Goal: Task Accomplishment & Management: Complete application form

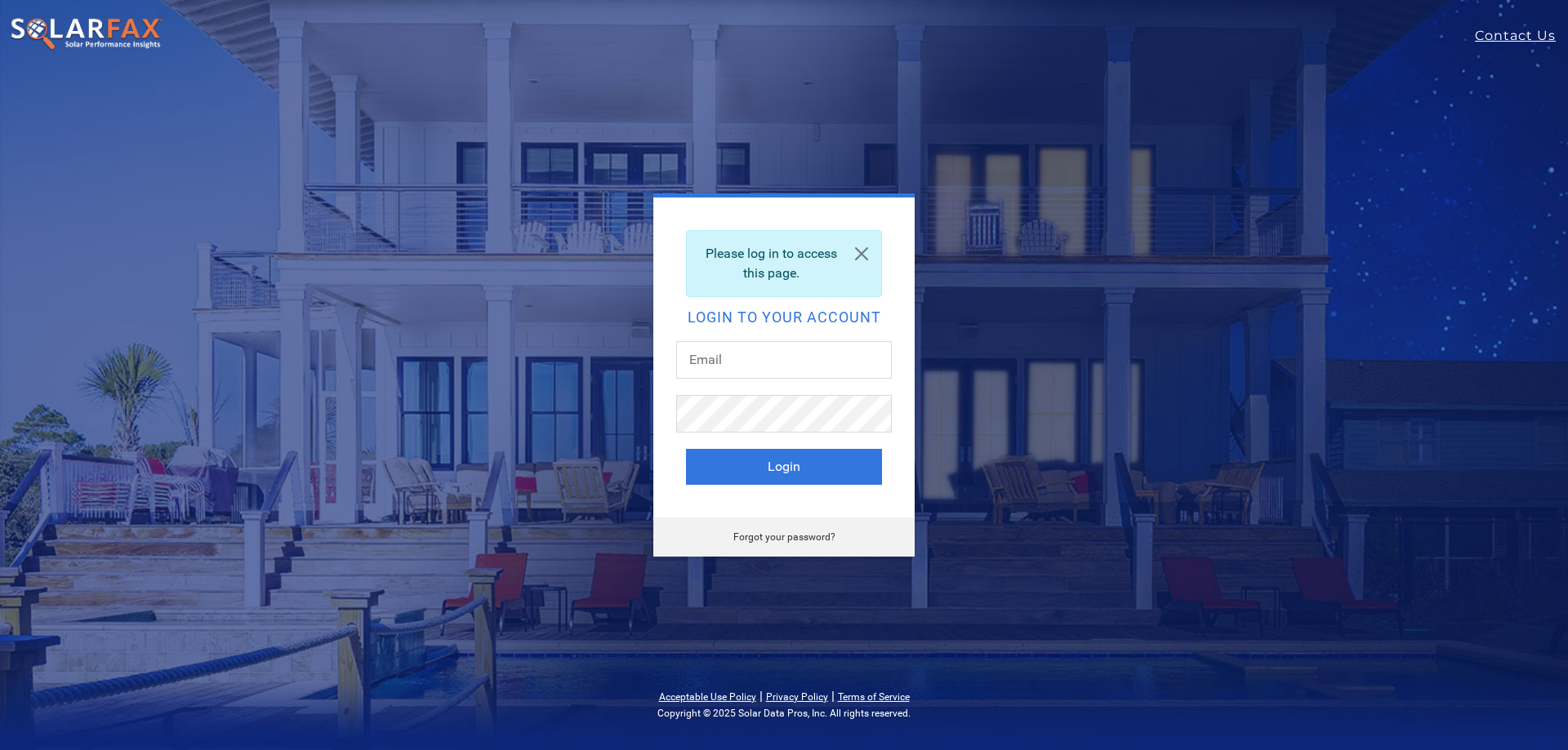
type input "ivah.rapolla@ambrosesolar.com"
click at [822, 484] on div "Please log in to access this page. Login to your account ivah.rapolla@ambroseso…" at bounding box center [783, 357] width 262 height 320
click at [822, 473] on button "Login" at bounding box center [784, 467] width 196 height 36
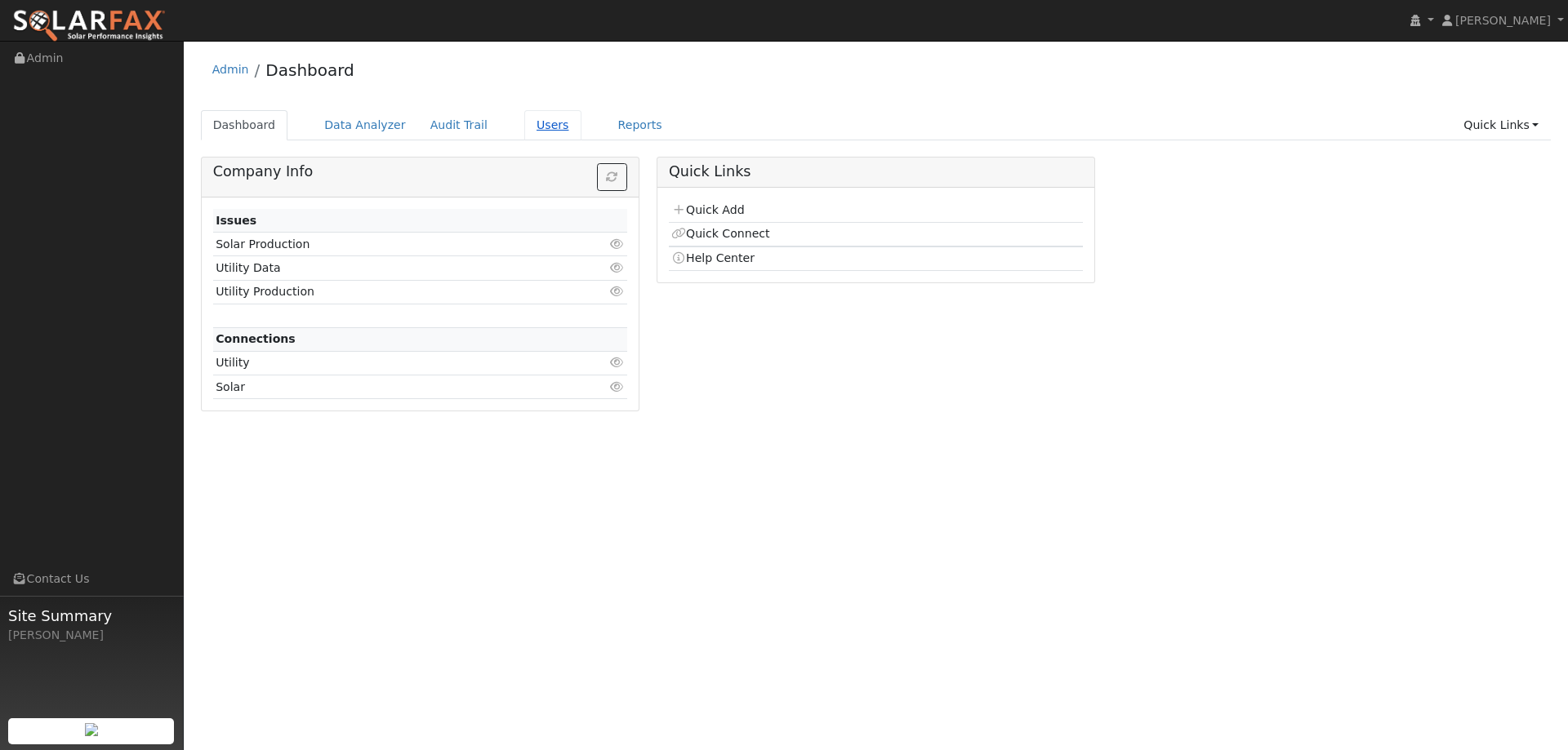
click at [538, 127] on link "Users" at bounding box center [553, 125] width 57 height 31
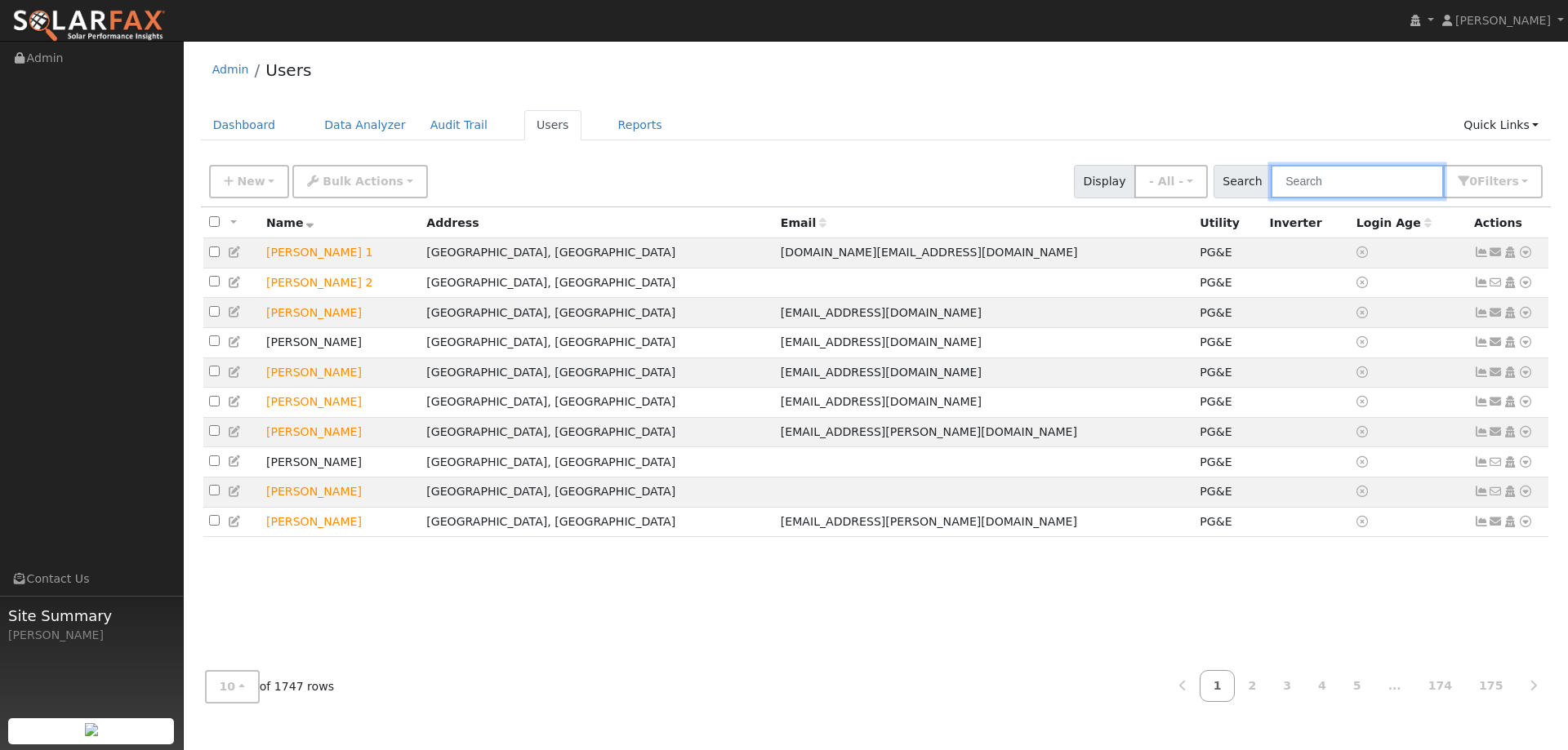
click at [1323, 177] on input "text" at bounding box center [1357, 182] width 173 height 34
paste input "Ed Dante"
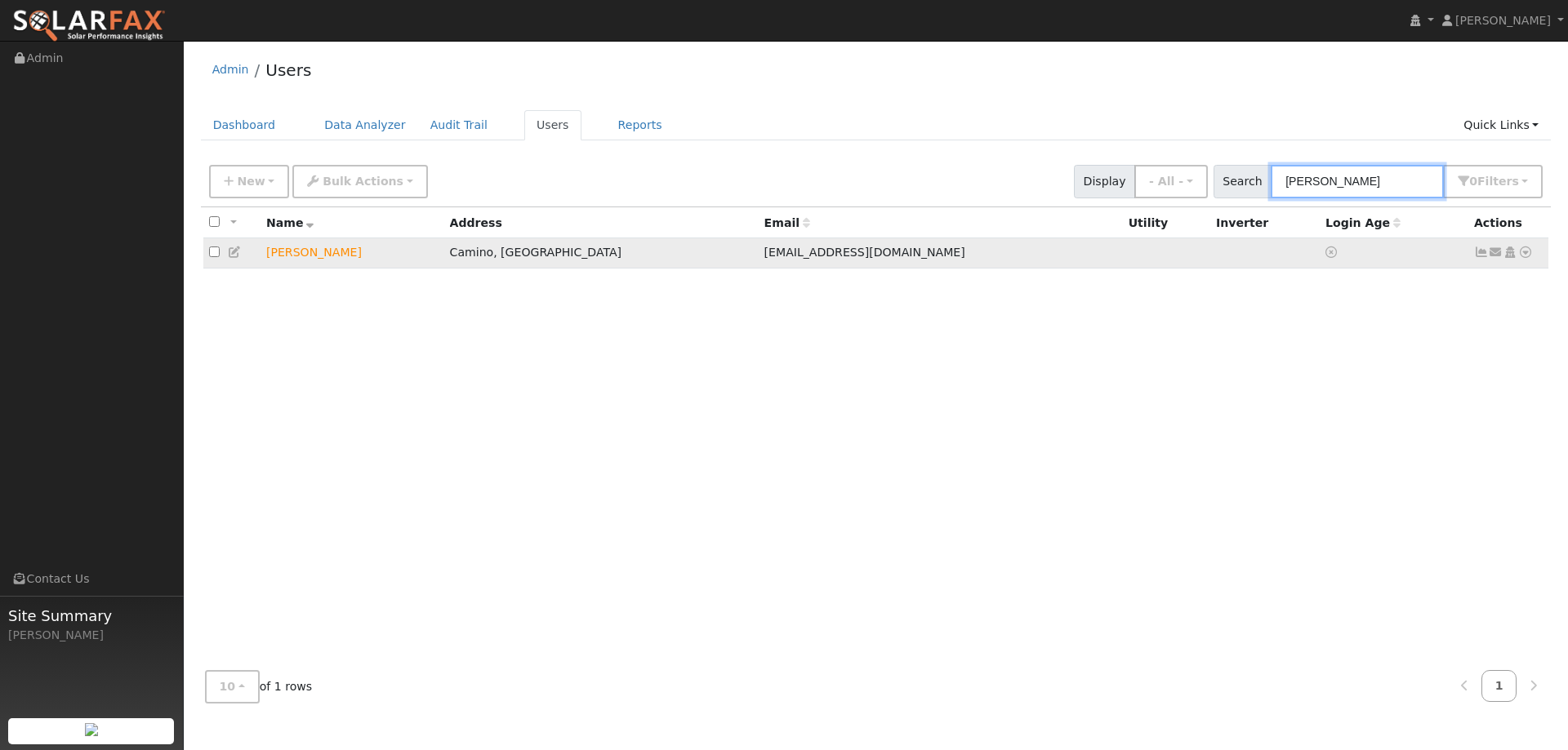
type input "Ed Dante"
click at [1516, 259] on td "Send Email... Copy a Link Reset Password Open Access Data Analyzer Reports Scen…" at bounding box center [1509, 253] width 81 height 31
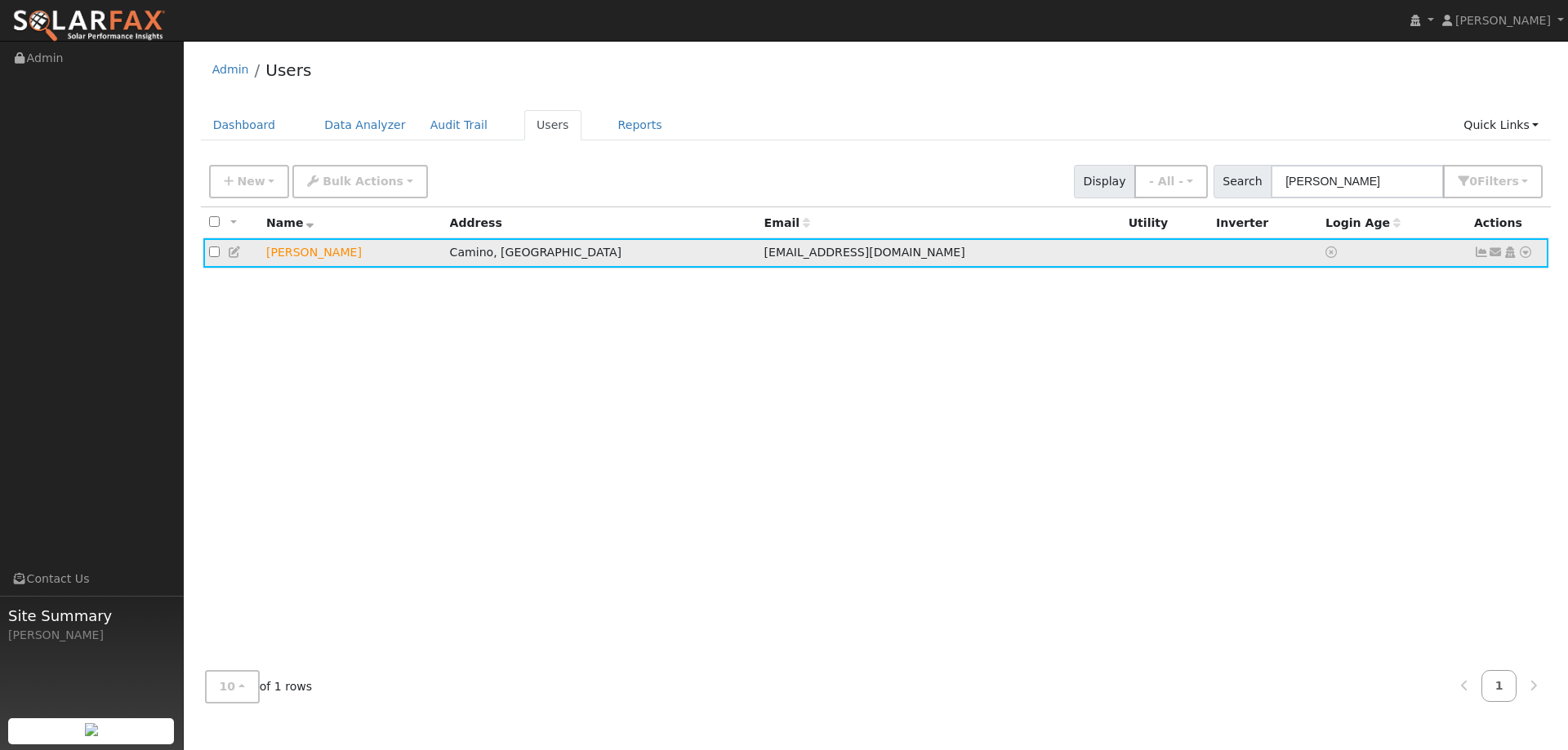
click at [1524, 257] on icon at bounding box center [1525, 253] width 15 height 12
click at [1364, 384] on link "Utility" at bounding box center [1355, 376] width 114 height 23
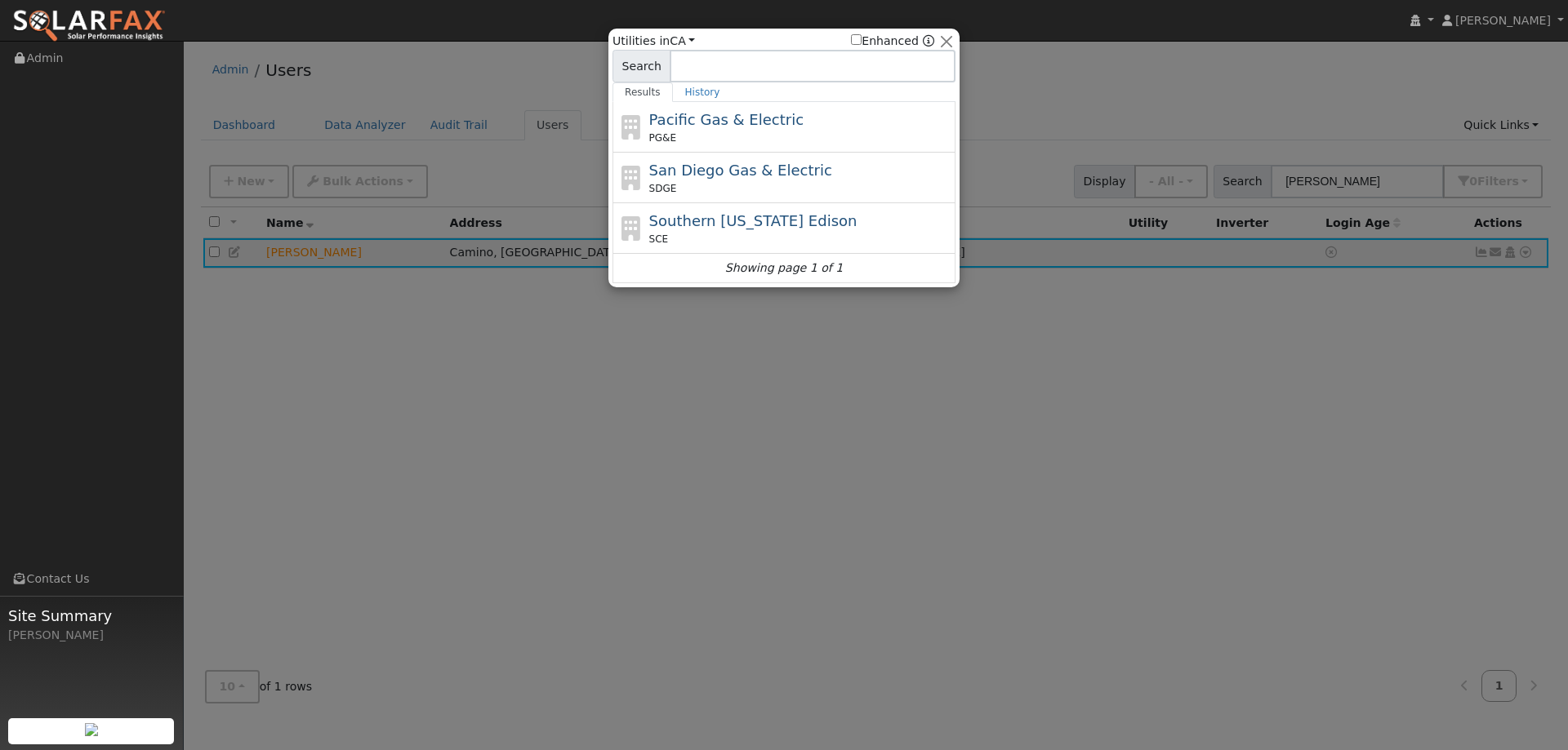
click at [853, 110] on div "Pacific Gas & Electric PG&E" at bounding box center [783, 126] width 343 height 50
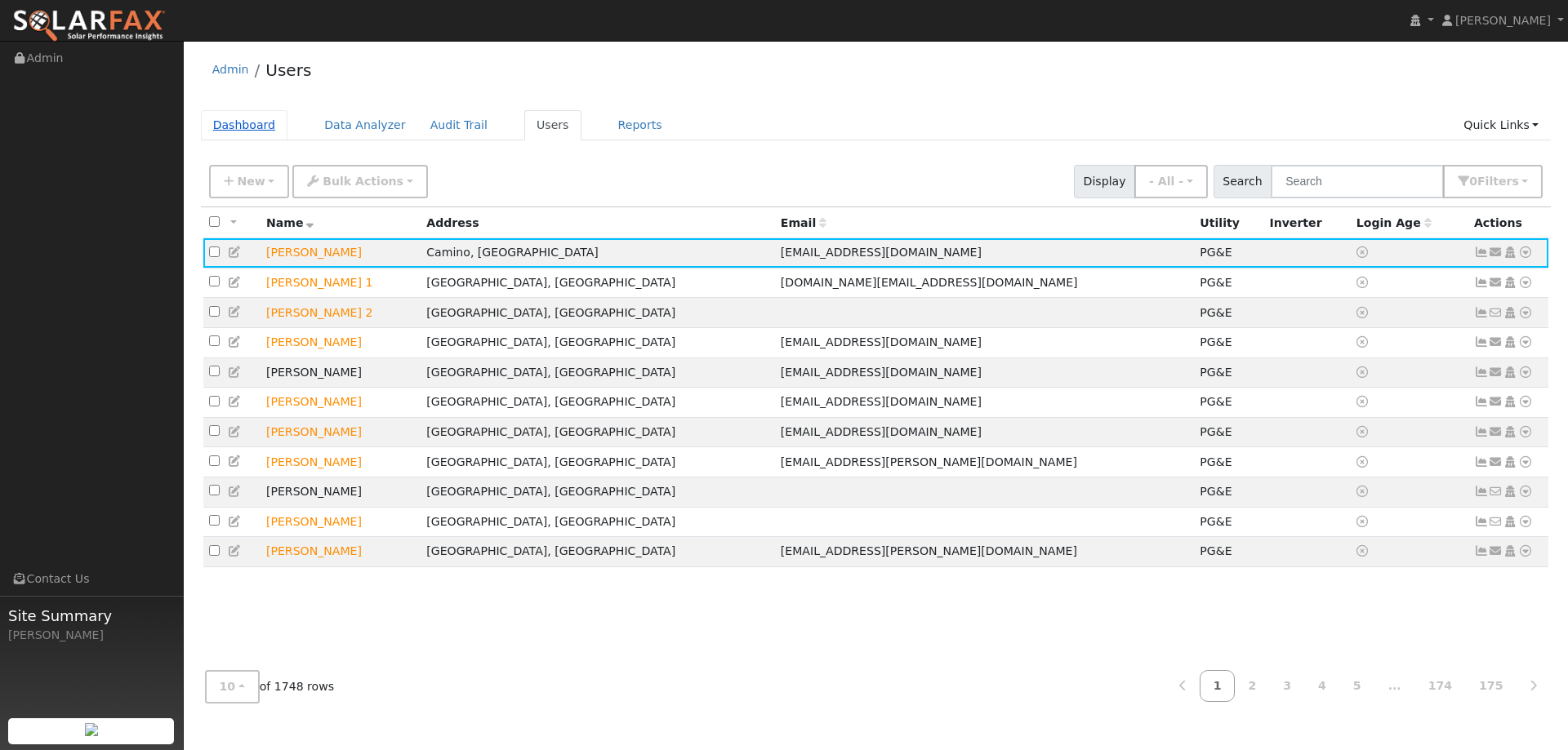
click at [248, 120] on link "Dashboard" at bounding box center [244, 125] width 87 height 31
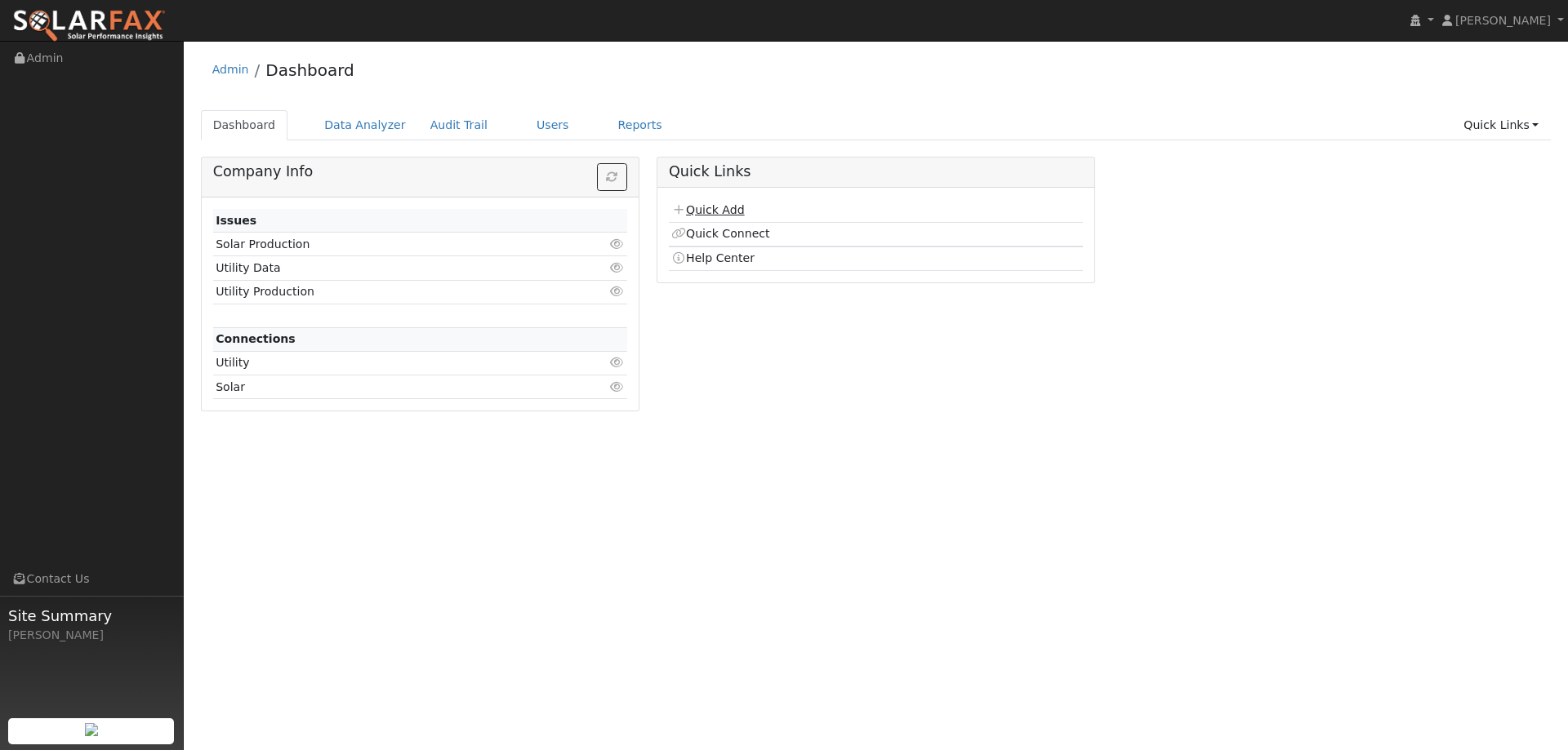
click at [729, 212] on link "Quick Add" at bounding box center [708, 209] width 73 height 13
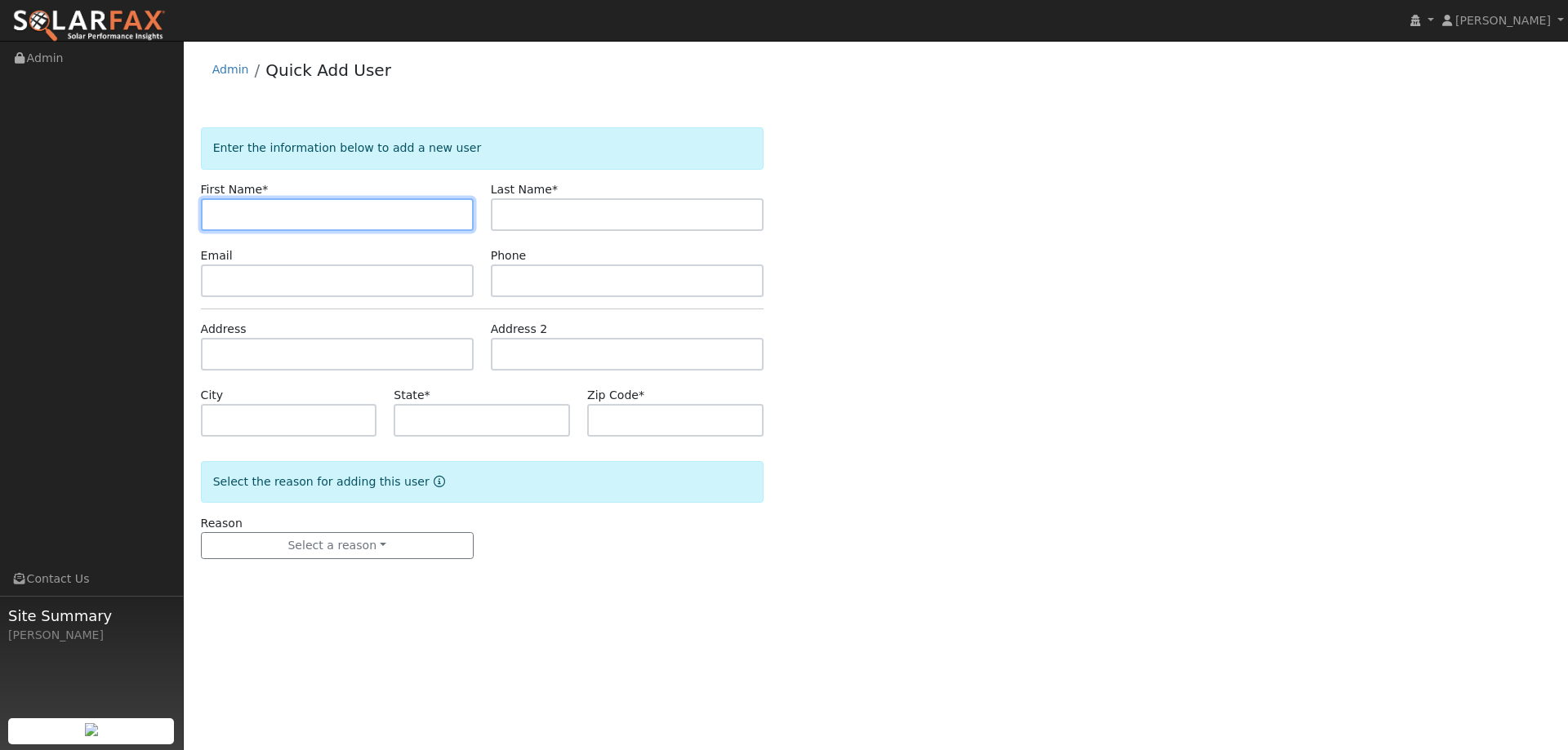
click at [240, 206] on input "text" at bounding box center [337, 214] width 273 height 33
paste input "Brenda"
click at [216, 217] on input "Brenda" at bounding box center [337, 214] width 273 height 33
type input "Brenda"
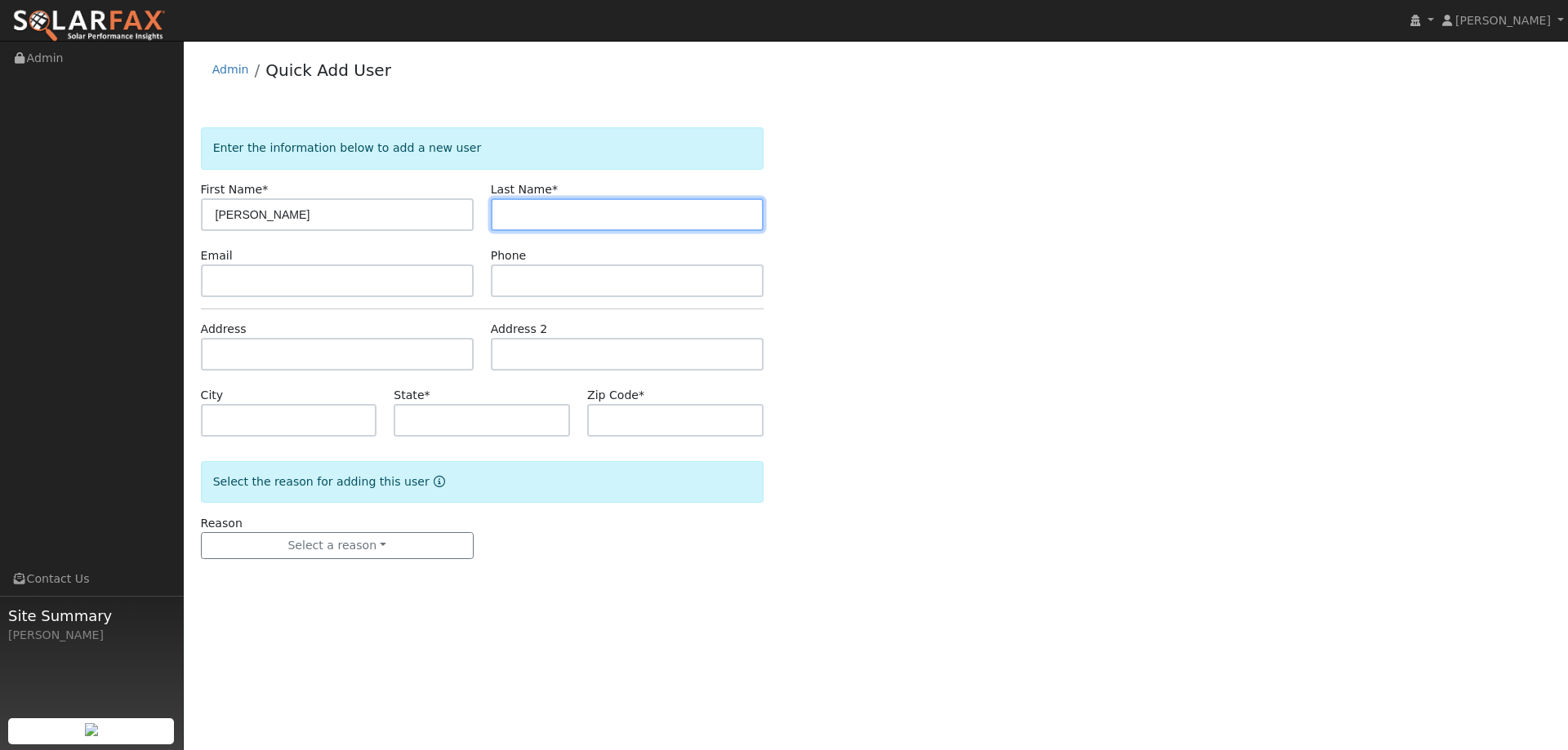
click at [563, 200] on input "text" at bounding box center [627, 214] width 273 height 33
click at [529, 211] on input "text" at bounding box center [627, 214] width 273 height 33
paste input "Bray"
click at [508, 214] on input "Bray" at bounding box center [627, 214] width 273 height 33
type input "Bray"
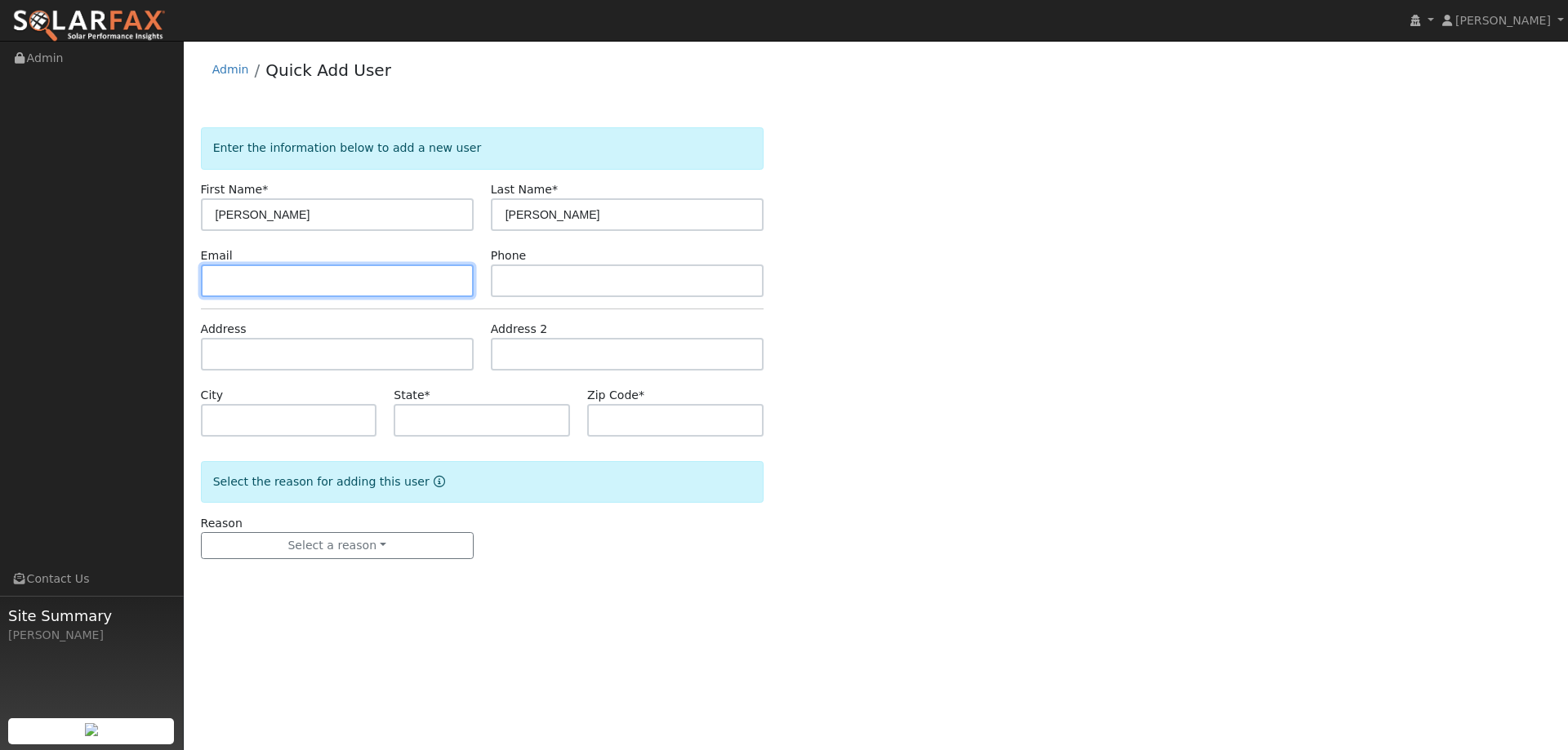
click at [329, 279] on input "text" at bounding box center [337, 280] width 273 height 33
click at [271, 297] on form "Enter the information below to add a new user First Name * Brenda Last Name * B…" at bounding box center [482, 359] width 563 height 464
paste input "disclc@aol.com"
type input "disclc@aol.com"
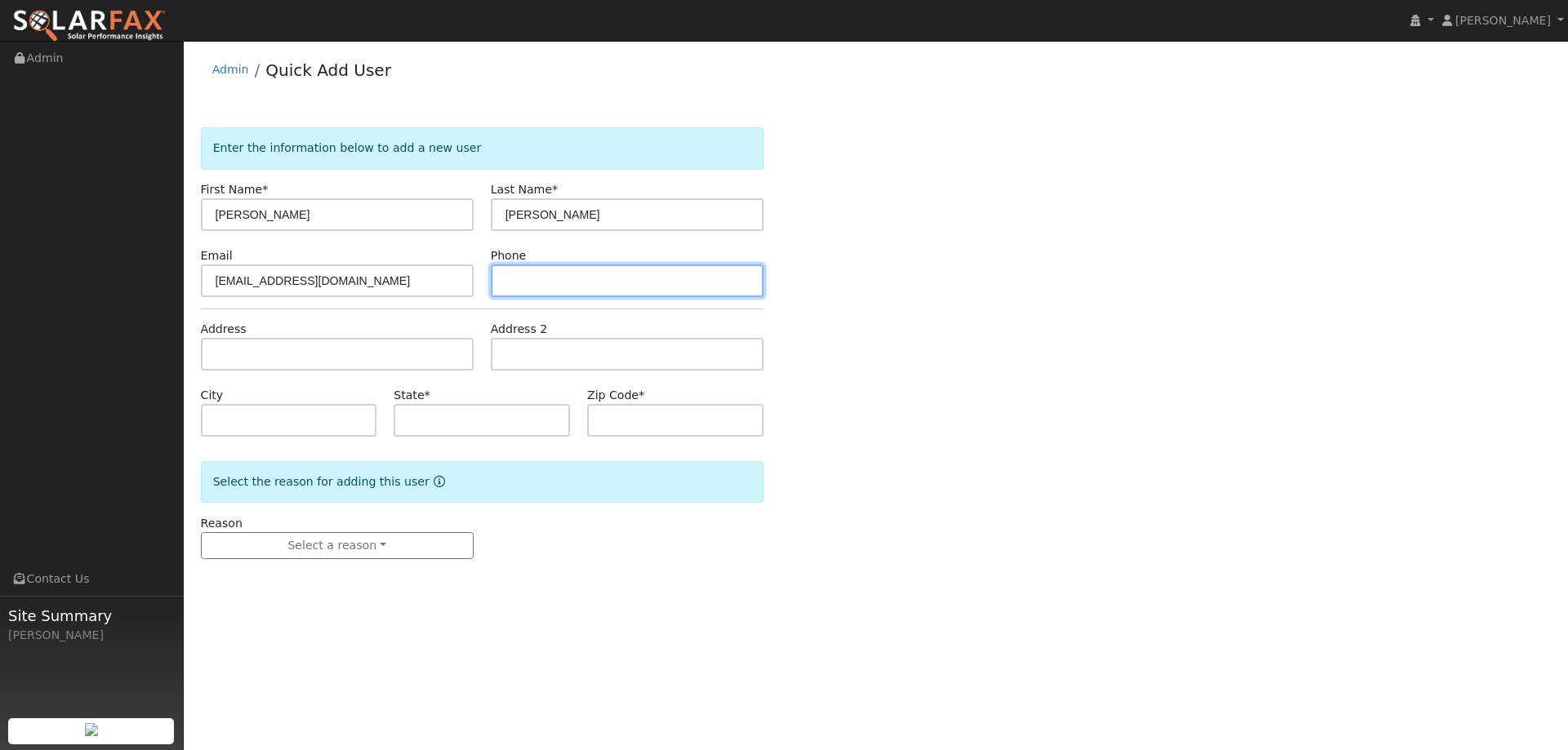
click at [535, 274] on input "text" at bounding box center [627, 280] width 273 height 33
drag, startPoint x: 577, startPoint y: 280, endPoint x: 529, endPoint y: 281, distance: 48.0
click at [572, 280] on input "text" at bounding box center [627, 280] width 273 height 33
paste input "(707) 425-3822"
click at [508, 285] on input "(707) 425-3822" at bounding box center [627, 280] width 273 height 33
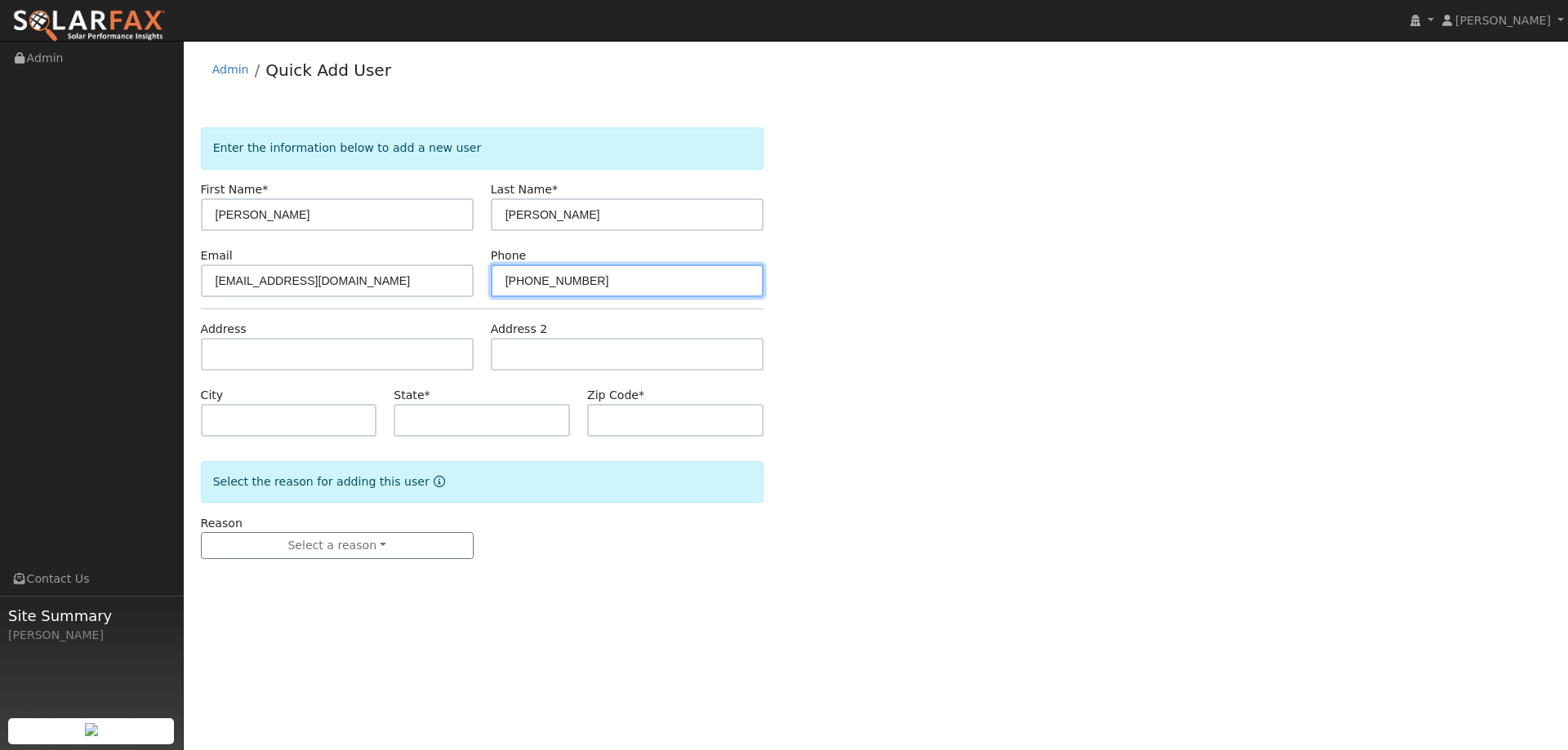
type input "(707) 425-3822"
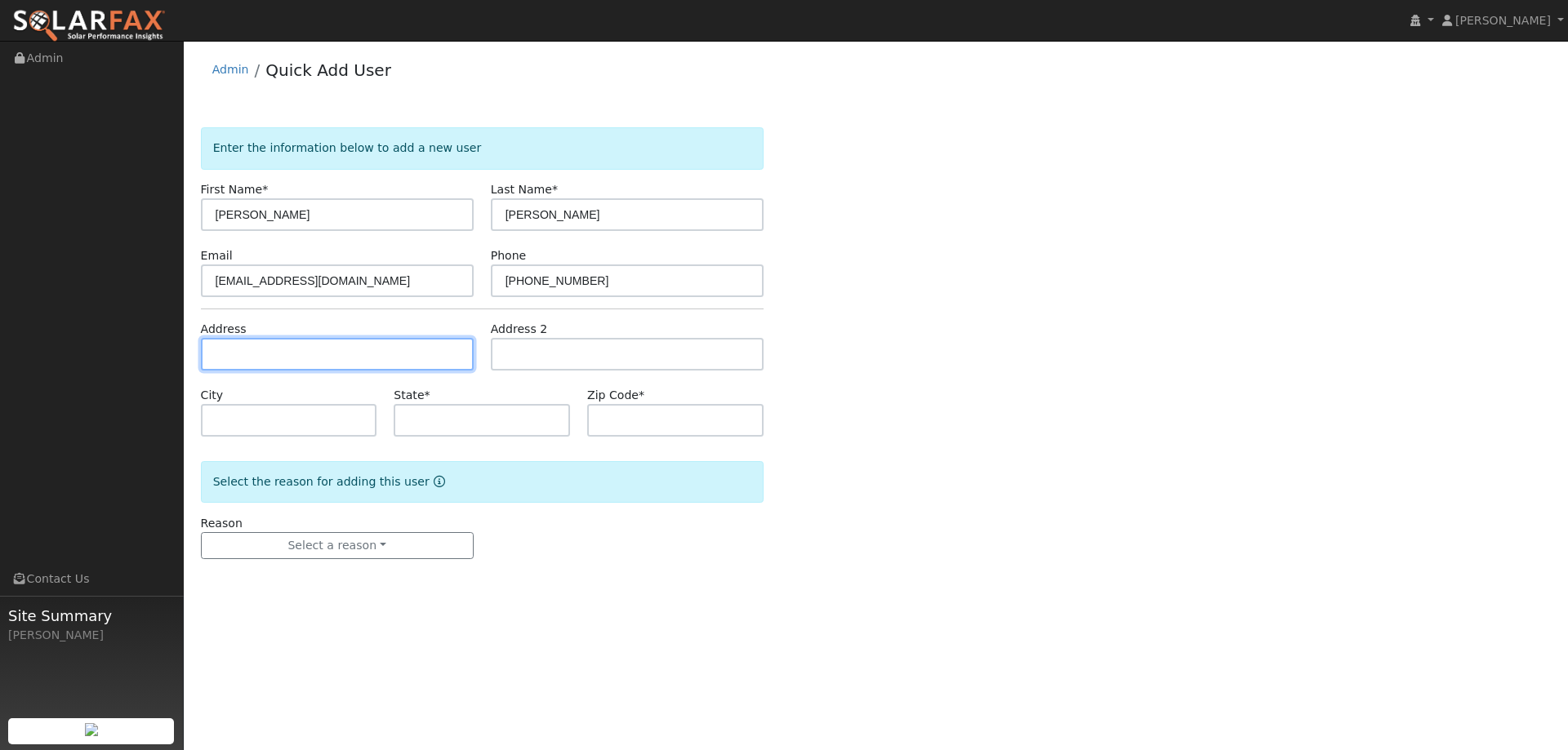
click at [408, 347] on input "text" at bounding box center [337, 353] width 273 height 33
click at [228, 357] on input "text" at bounding box center [337, 353] width 273 height 33
paste input "5778 Dixon Ave W"
type input "5778 Dixon Avenue West"
type input "Dixon"
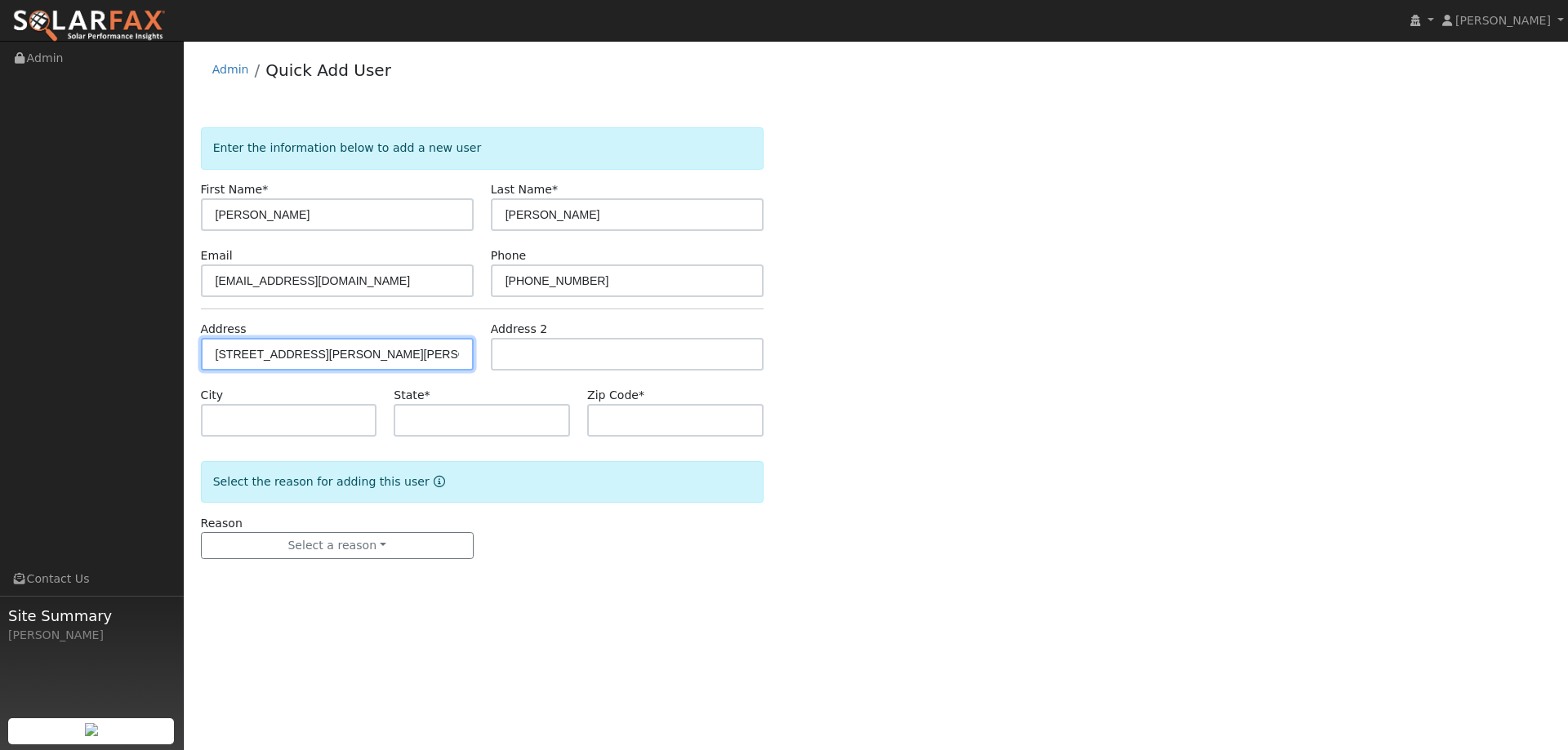
type input "CA"
type input "95620"
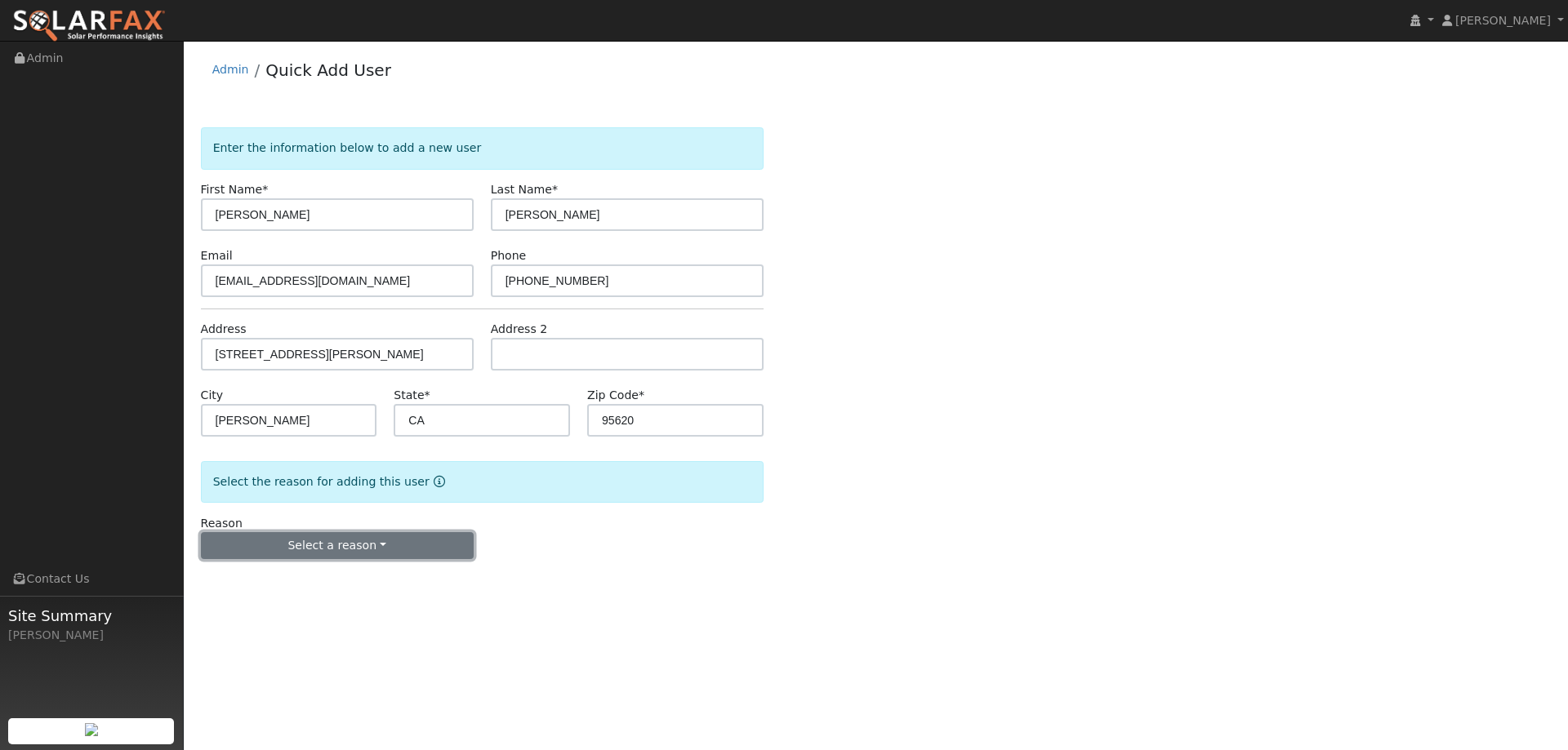
click at [328, 545] on button "Select a reason" at bounding box center [337, 546] width 273 height 28
click at [299, 574] on link "New lead" at bounding box center [291, 578] width 181 height 23
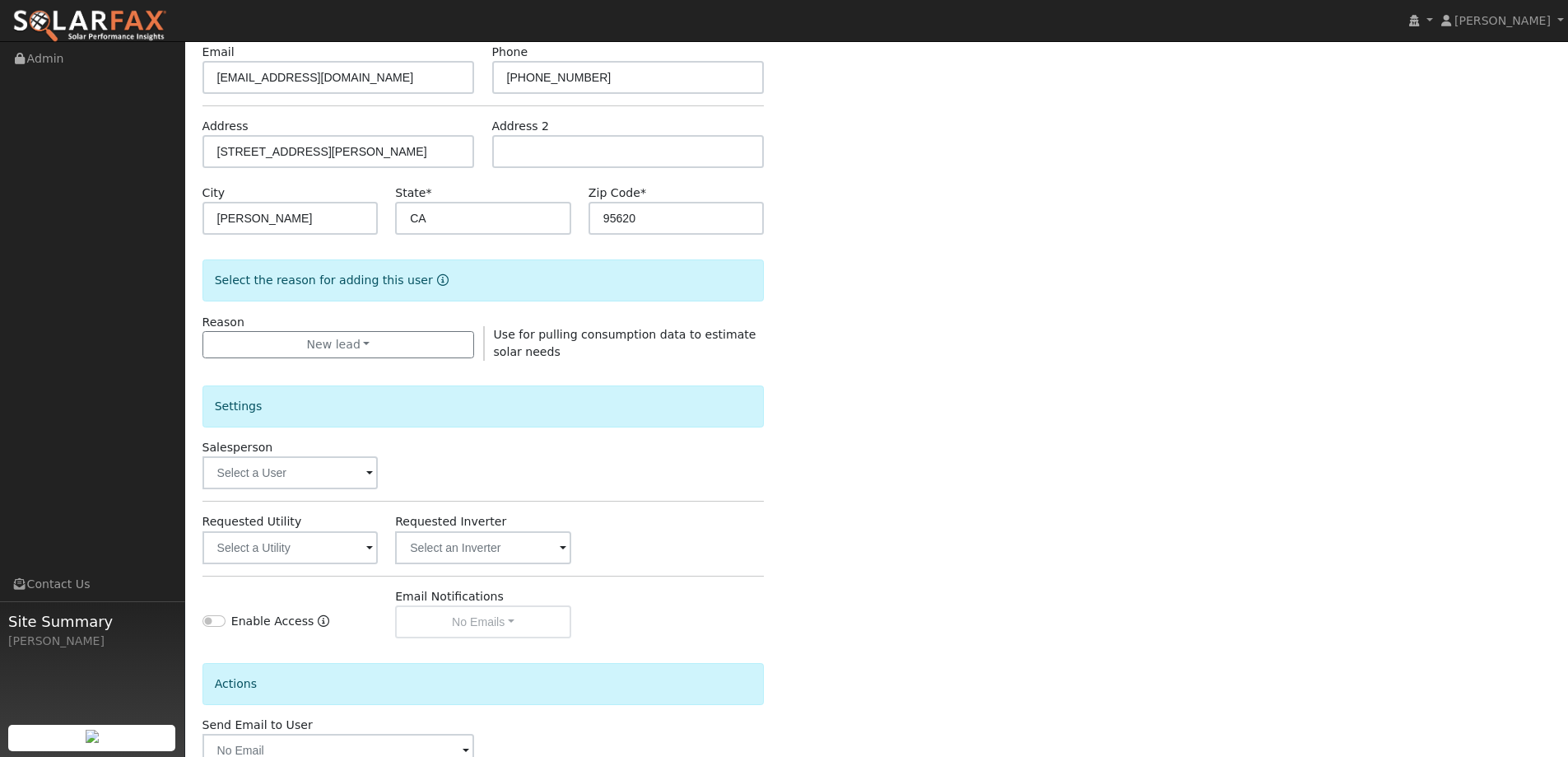
scroll to position [247, 0]
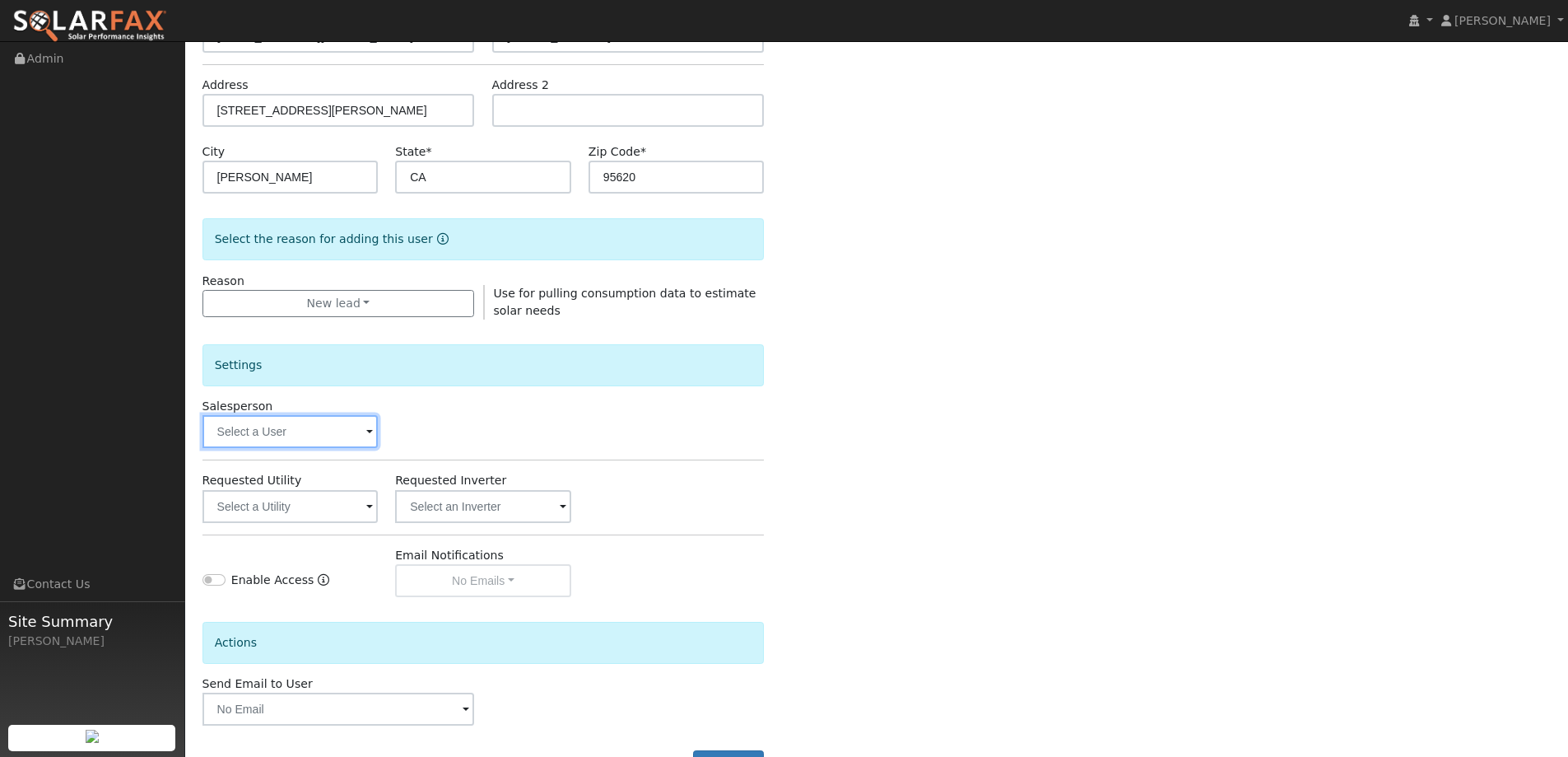
click at [326, 436] on input "text" at bounding box center [290, 431] width 176 height 33
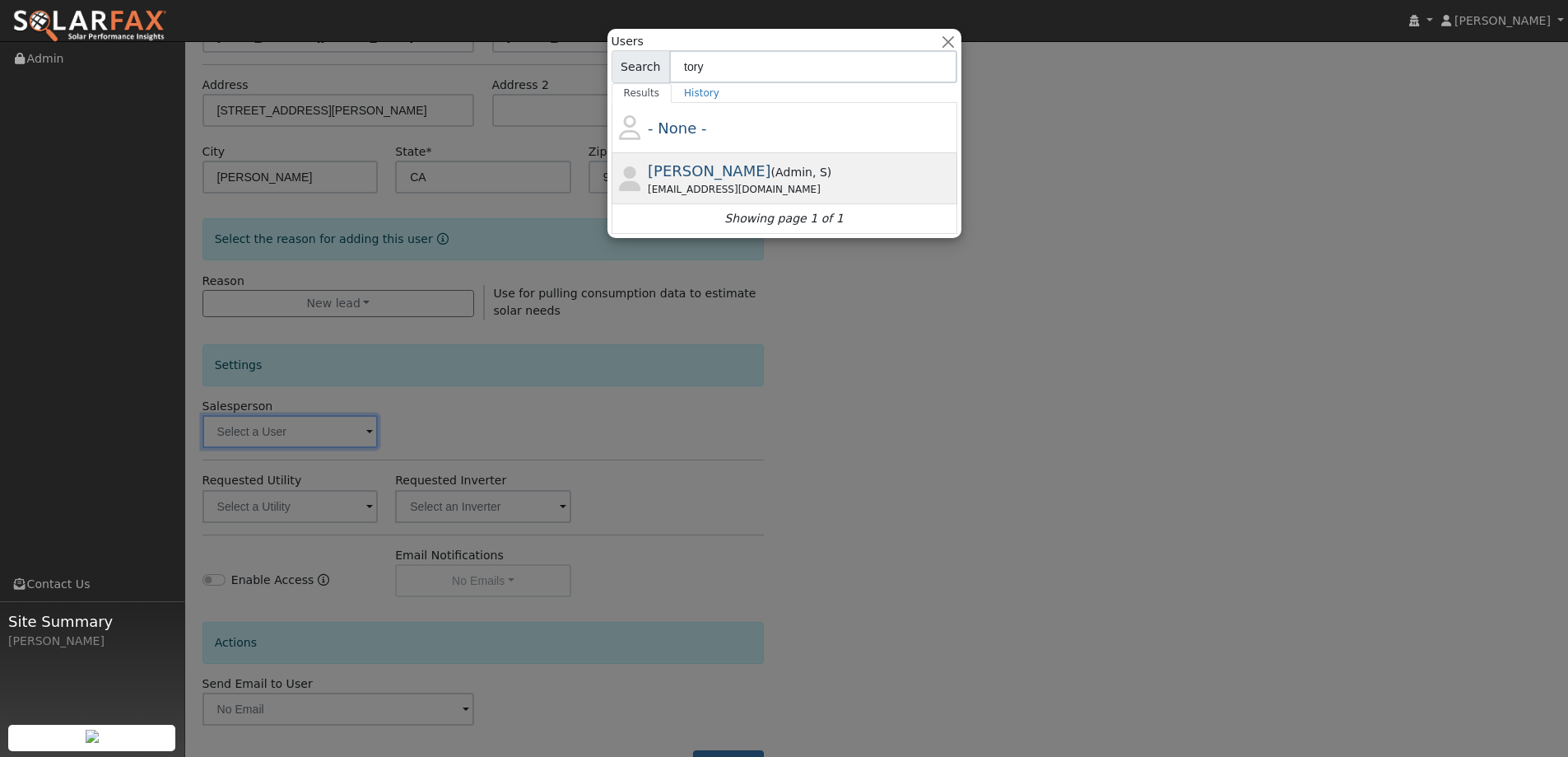
type input "tory"
click at [808, 168] on div "Tory Kelly ( Admin , S ) Tory@ambrosesolar.com" at bounding box center [800, 177] width 306 height 37
type input "Tory Kelly"
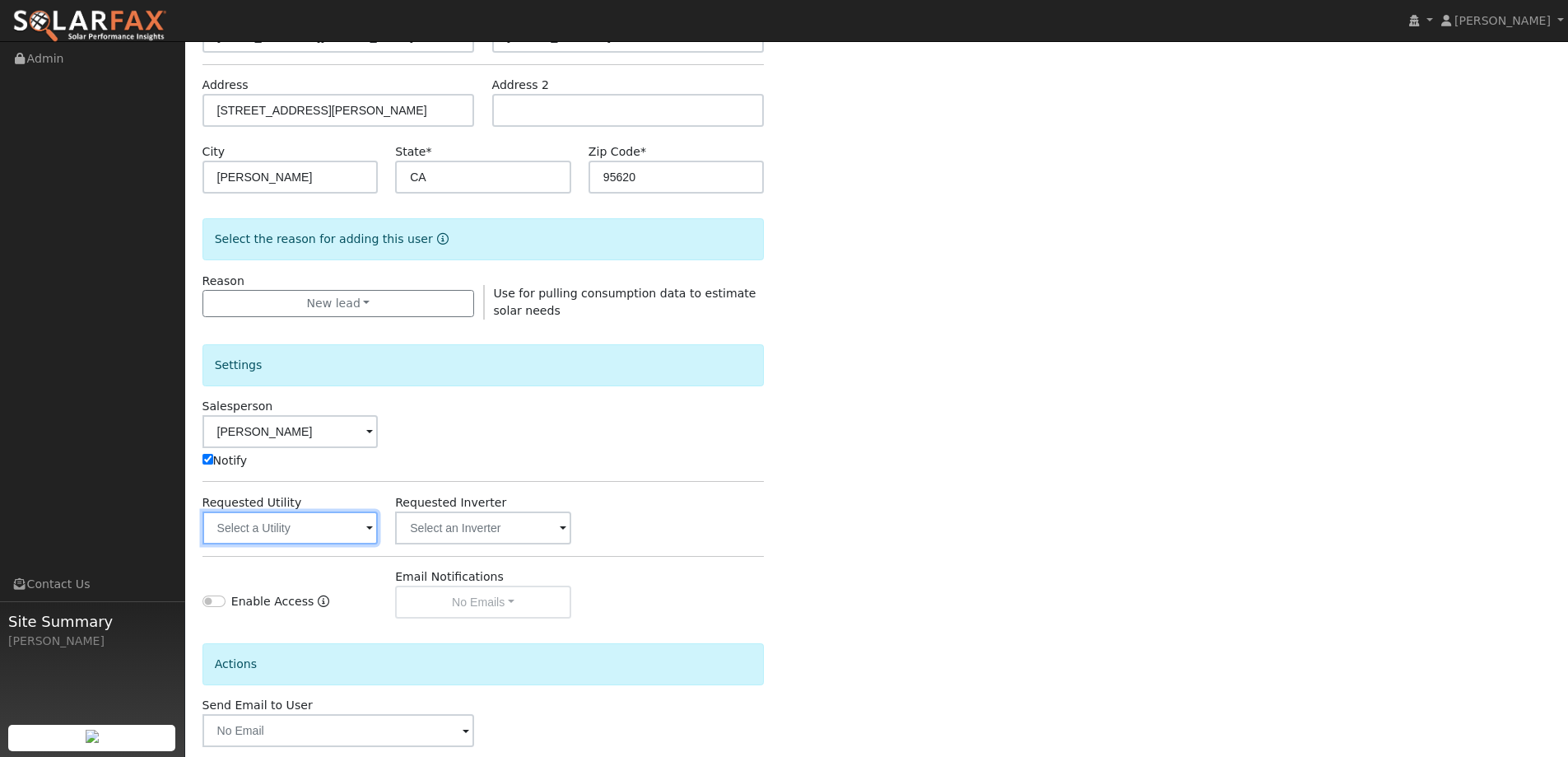
click at [301, 518] on input "text" at bounding box center [290, 527] width 176 height 33
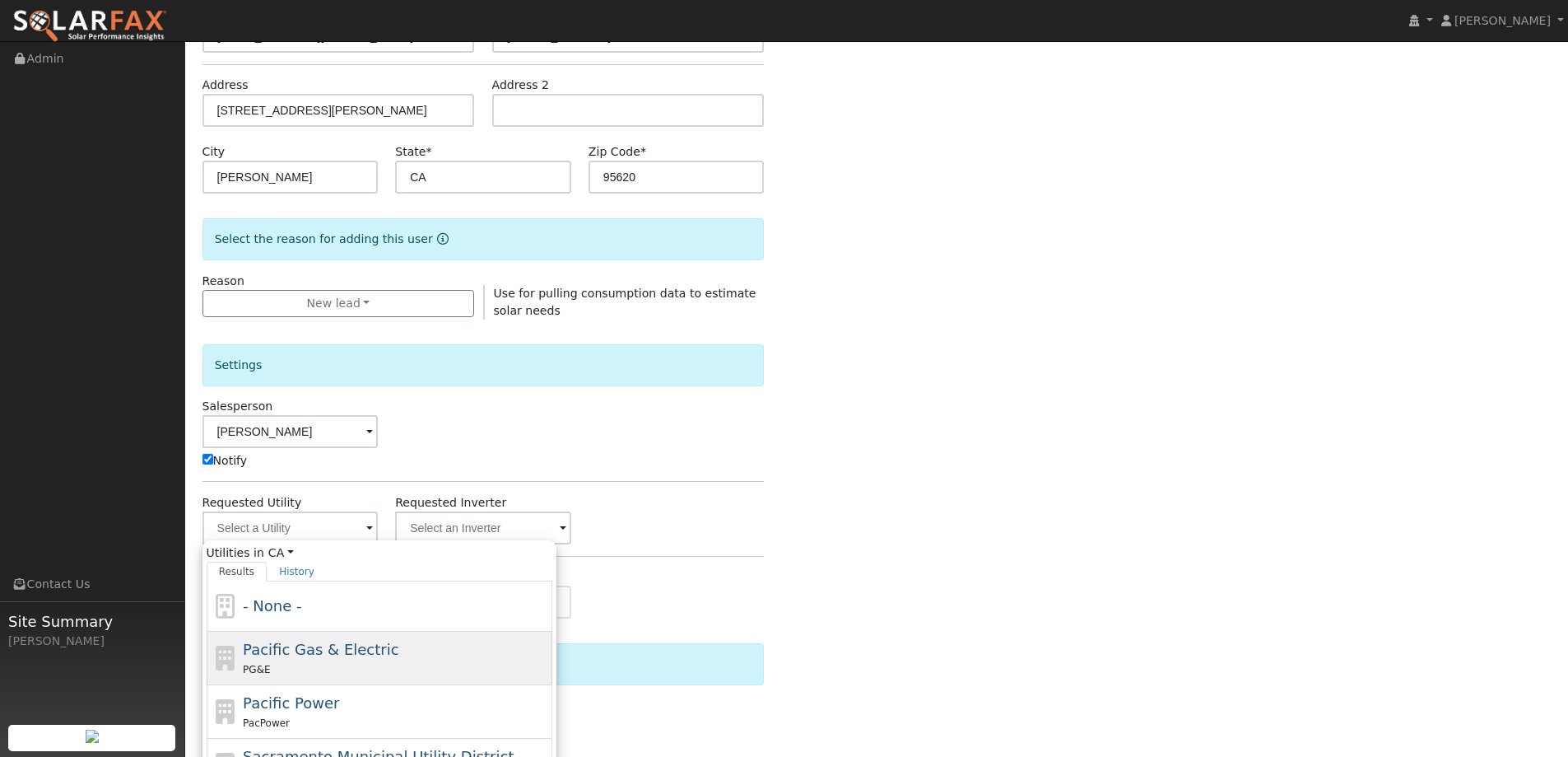
click at [394, 647] on div "Pacific Gas & Electric PG&E" at bounding box center [395, 658] width 306 height 40
type input "Pacific Gas & Electric"
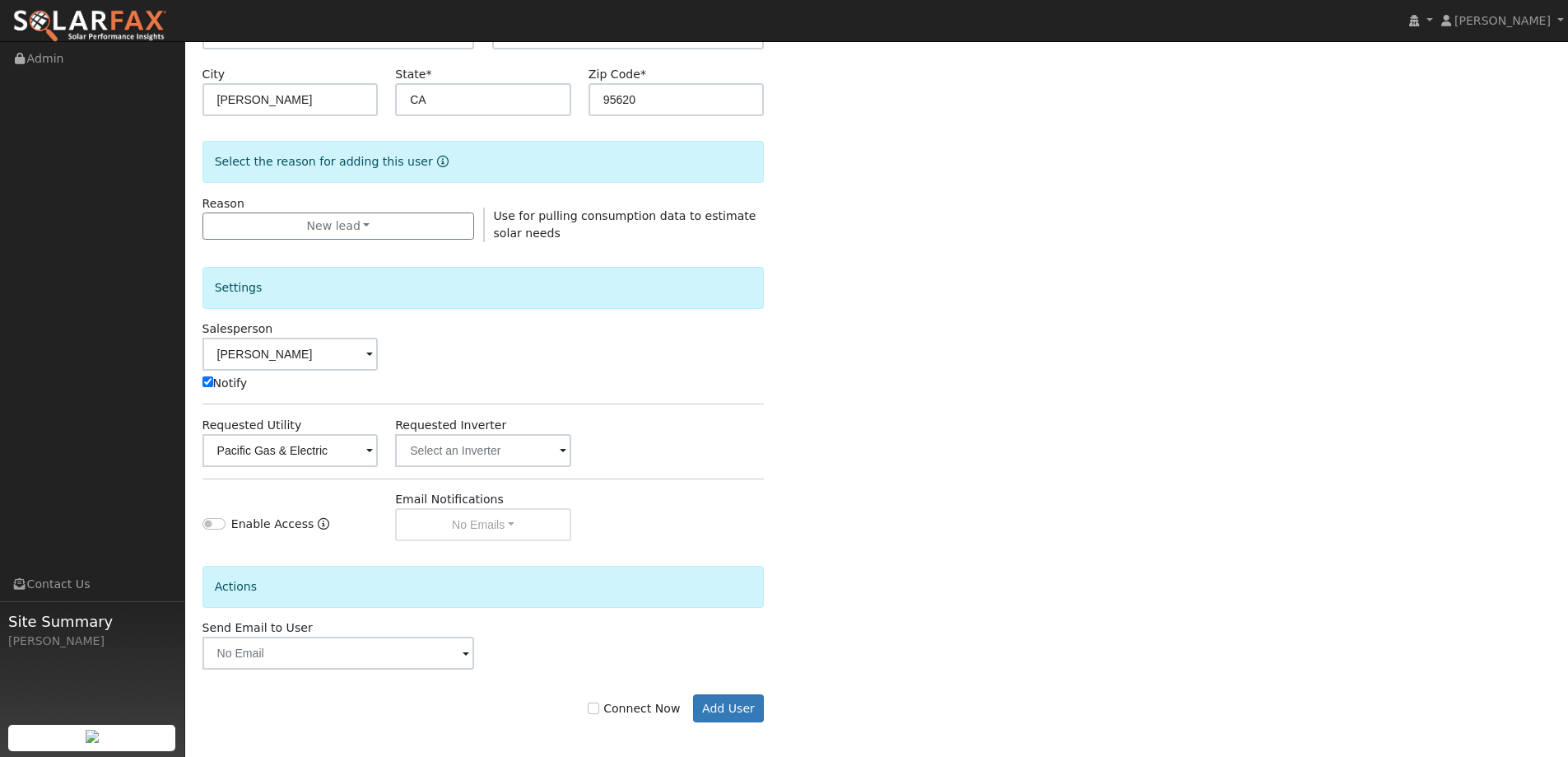
scroll to position [331, 0]
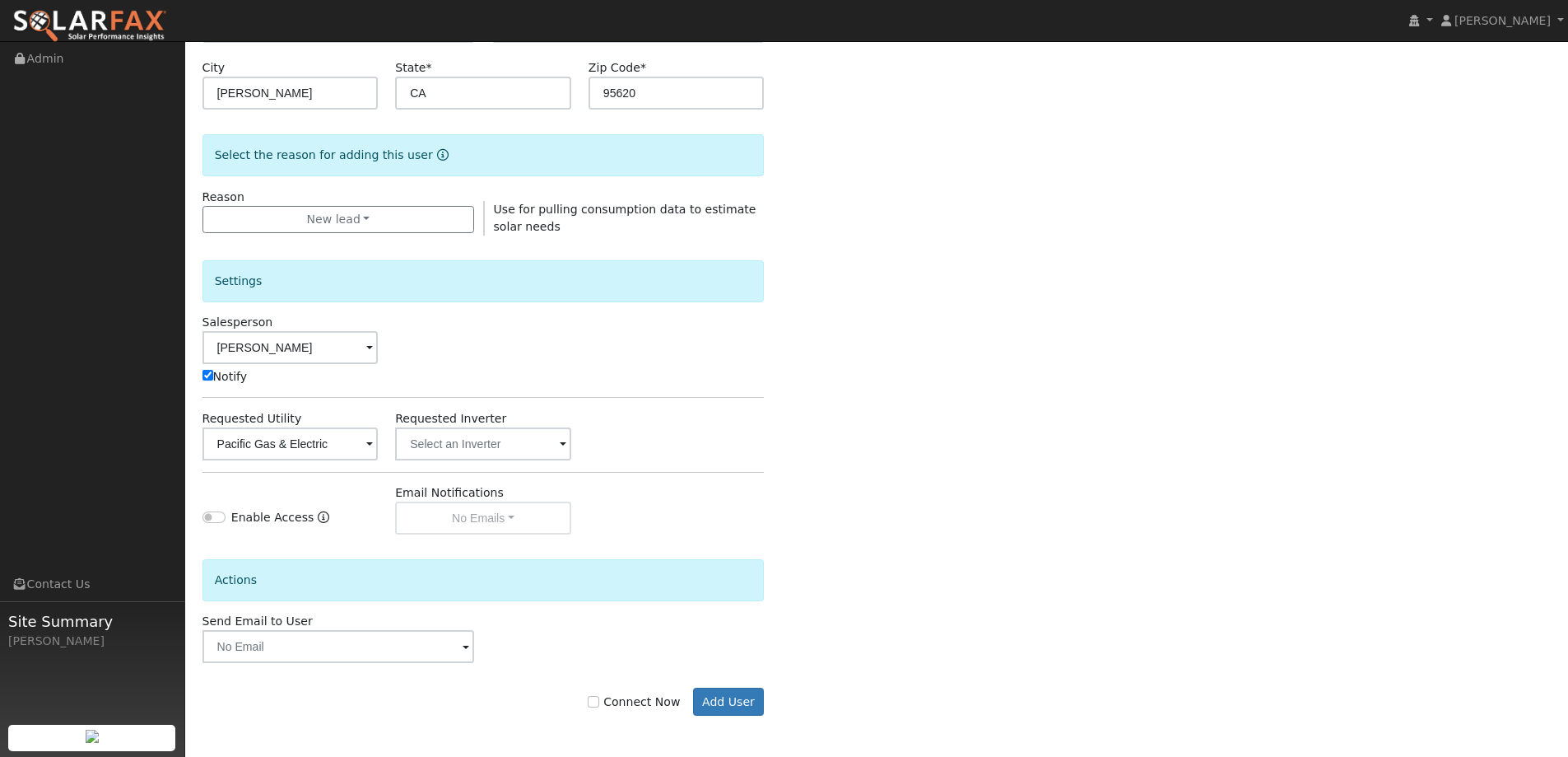
click at [612, 702] on label "Connect Now" at bounding box center [633, 701] width 93 height 17
click at [599, 702] on input "Connect Now" at bounding box center [593, 702] width 12 height 12
checkbox input "true"
click at [730, 706] on button "Add User" at bounding box center [729, 701] width 72 height 28
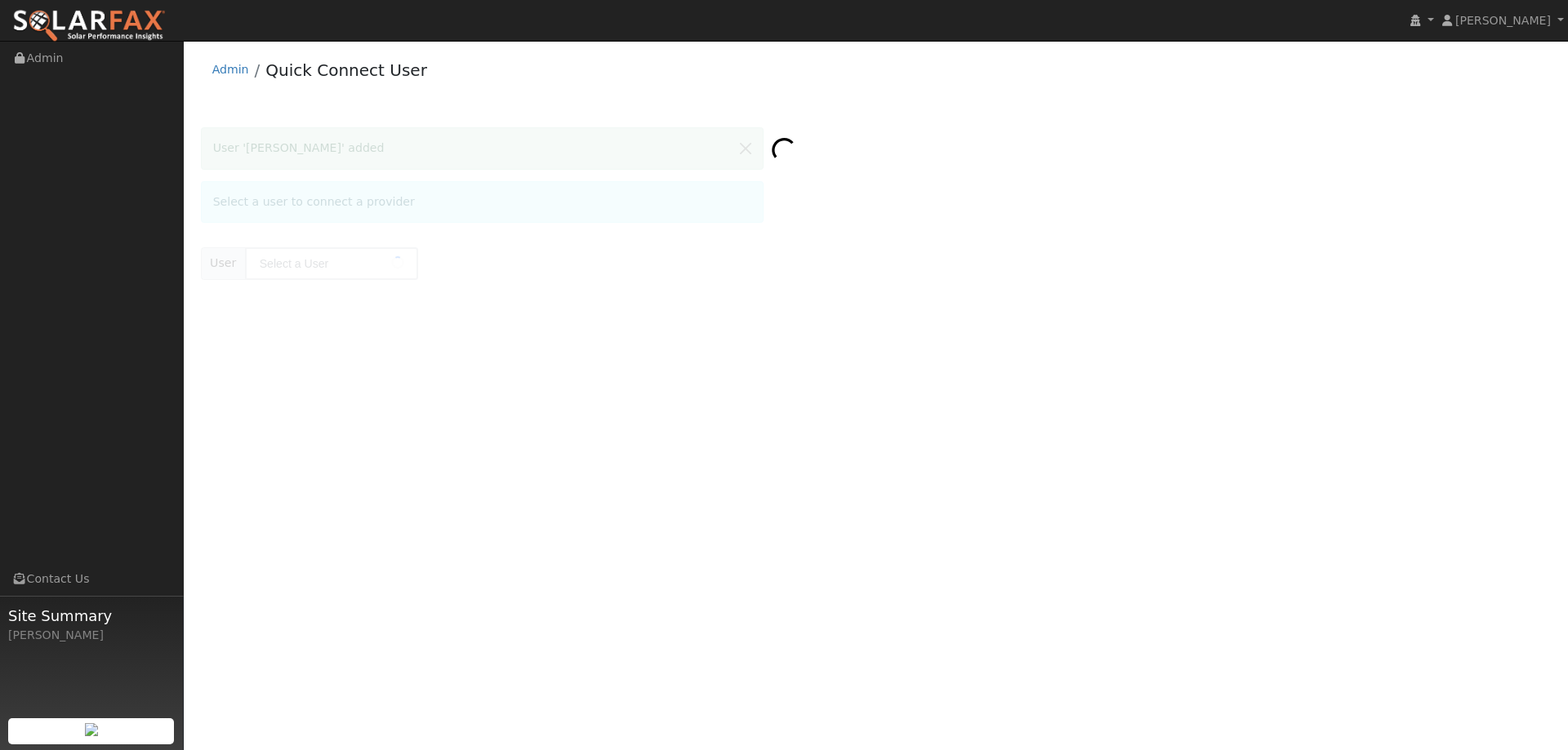
type input "[PERSON_NAME]"
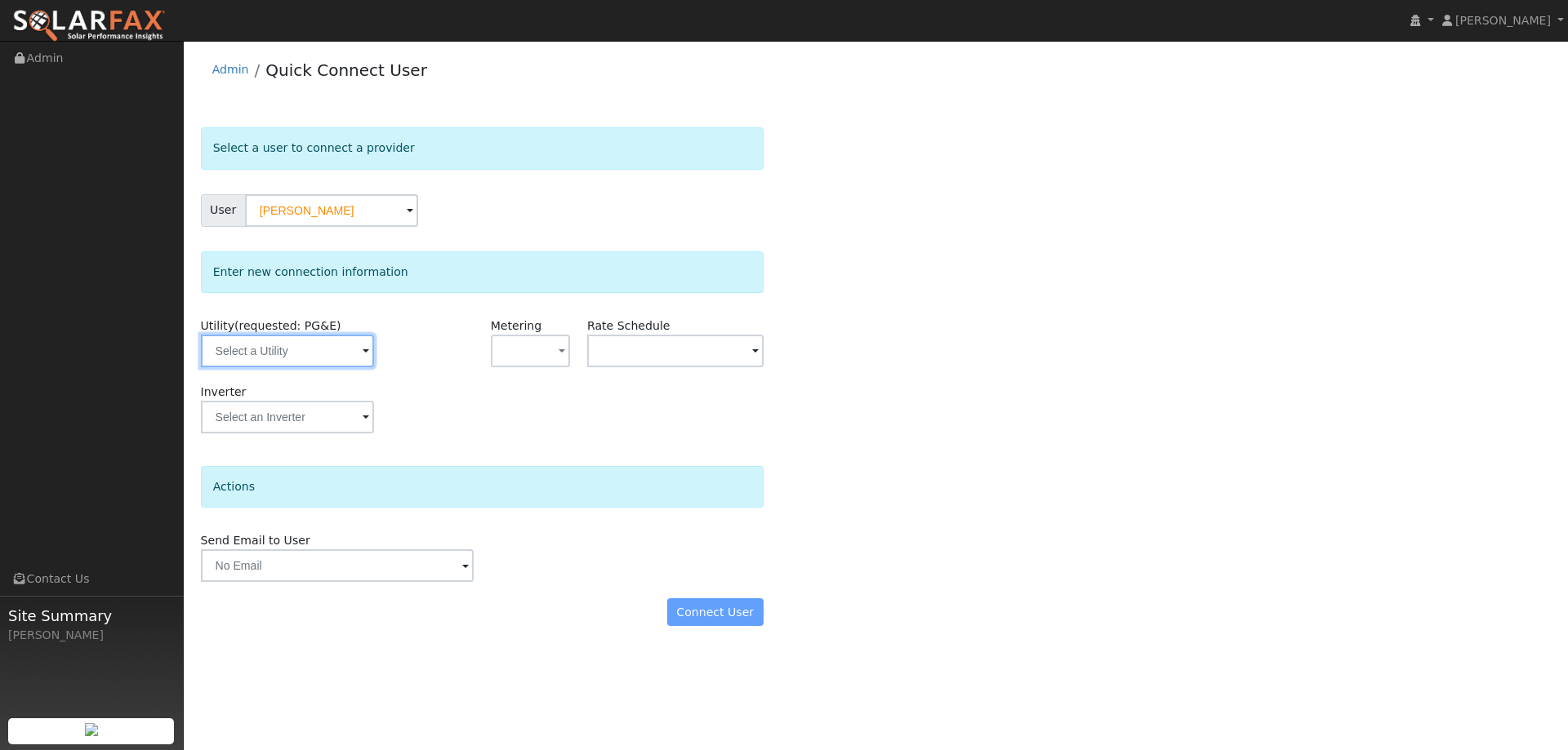
click at [304, 351] on input "text" at bounding box center [286, 350] width 173 height 33
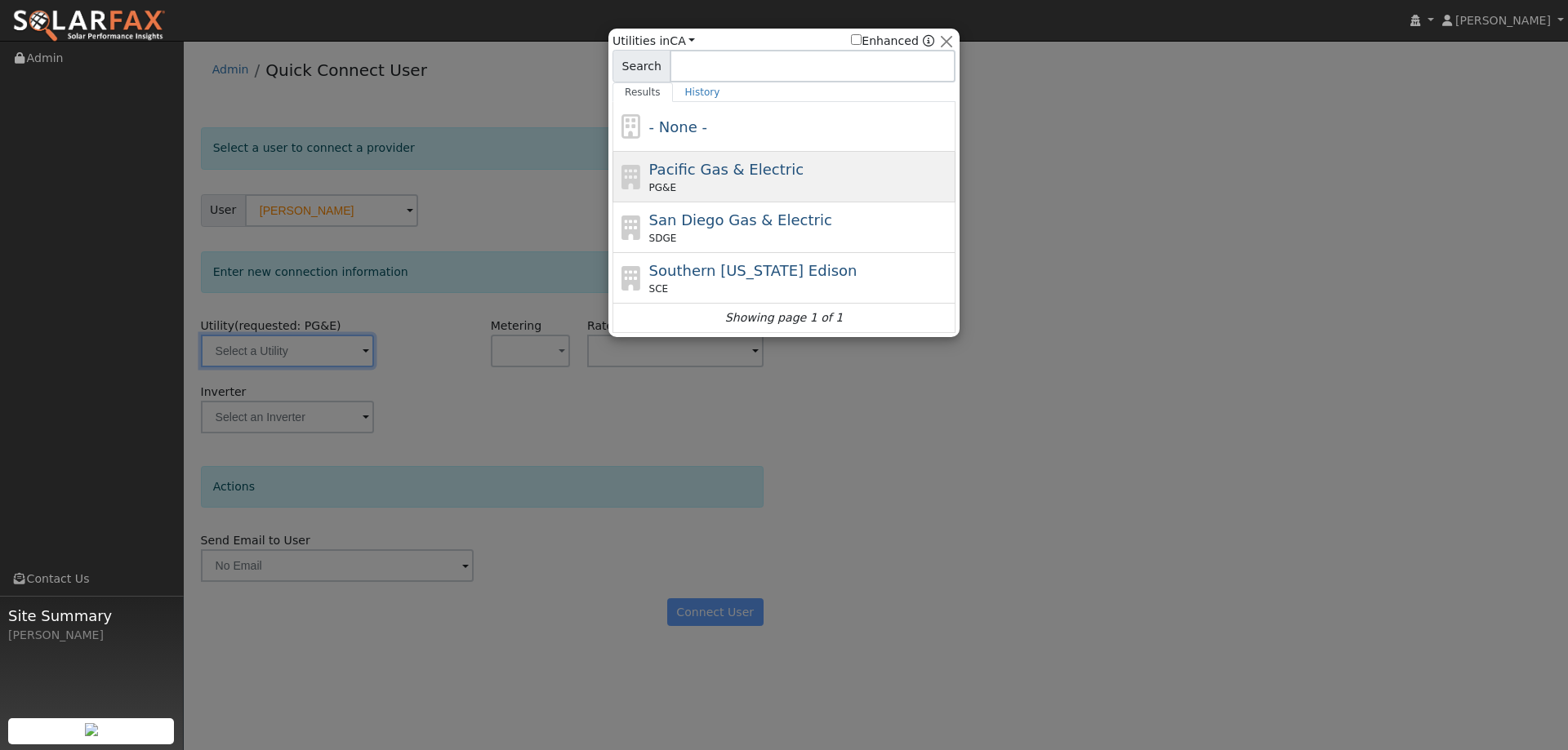
click at [768, 175] on span "Pacific Gas & Electric" at bounding box center [726, 169] width 154 height 17
type input "PG&E"
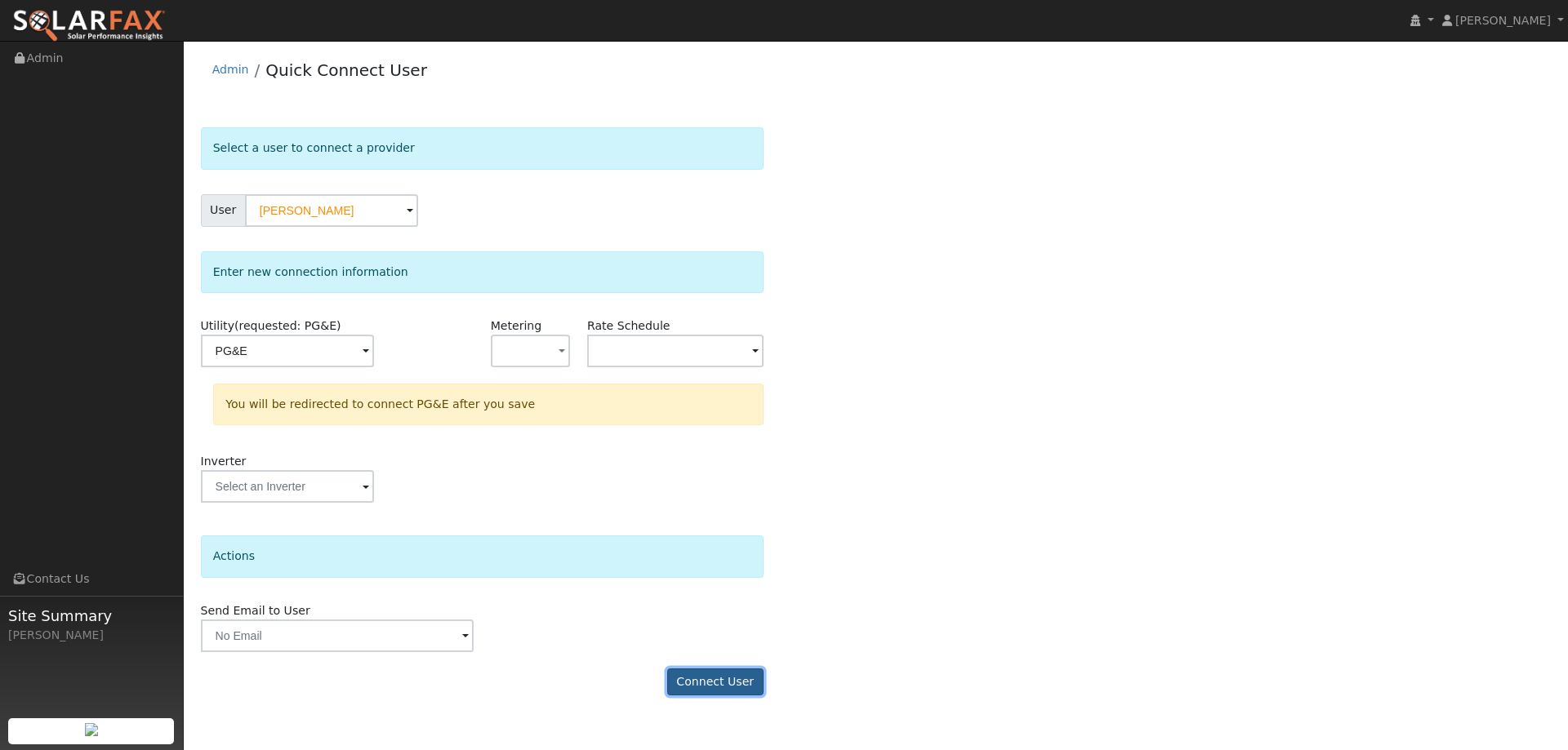
click at [702, 689] on button "Connect User" at bounding box center [716, 682] width 97 height 28
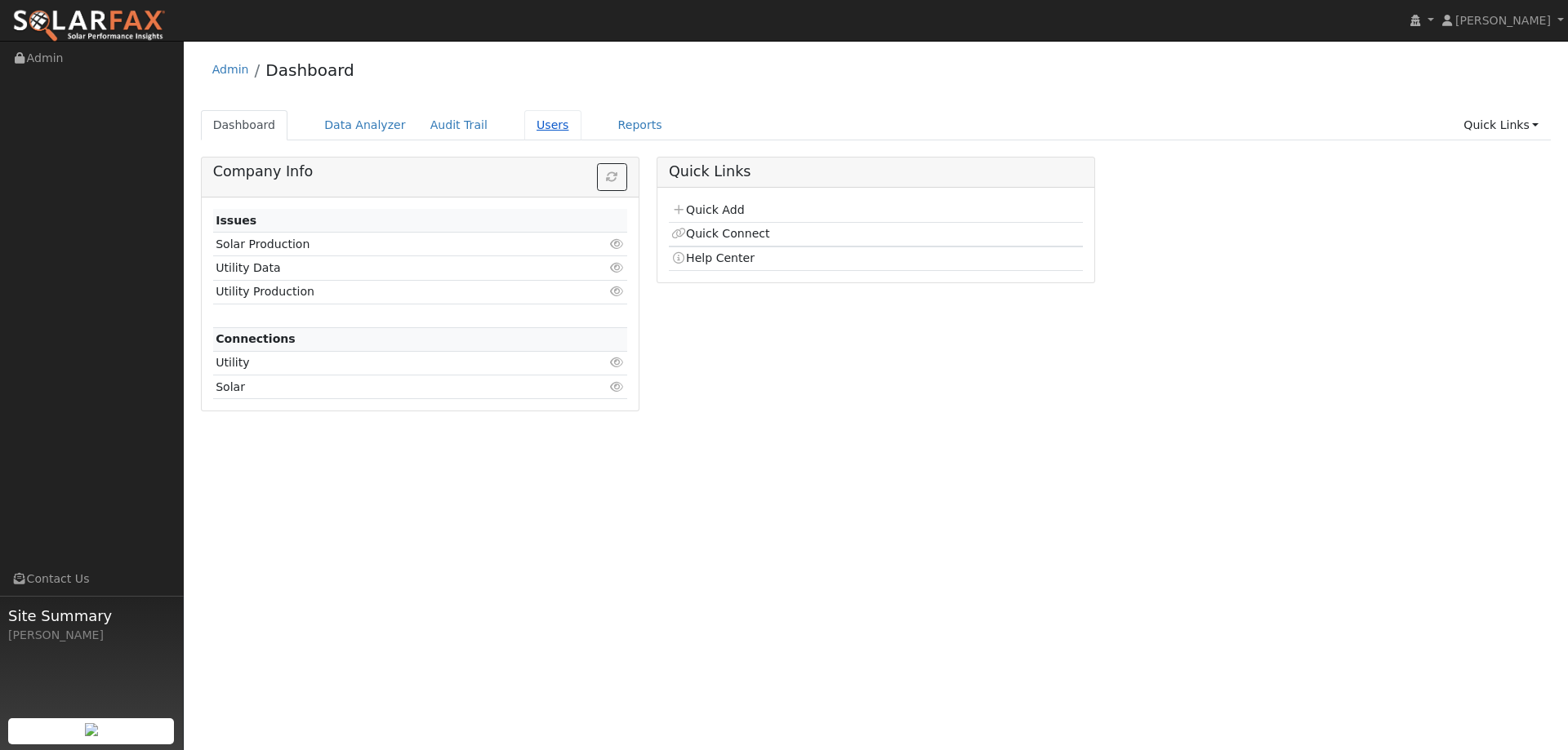
click at [530, 126] on link "Users" at bounding box center [553, 125] width 57 height 31
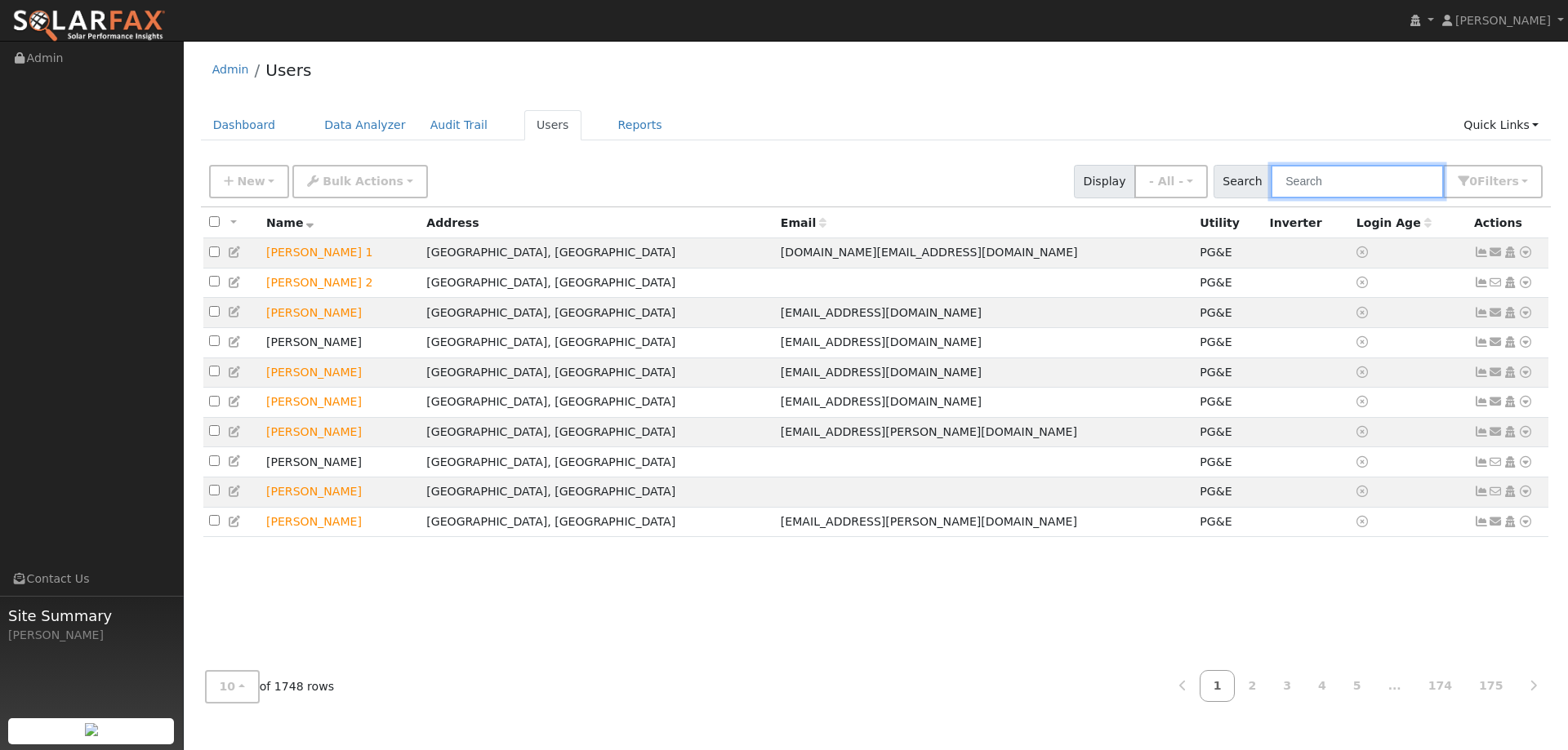
click at [1324, 181] on input "text" at bounding box center [1357, 182] width 173 height 34
paste input "Brenda Bray"
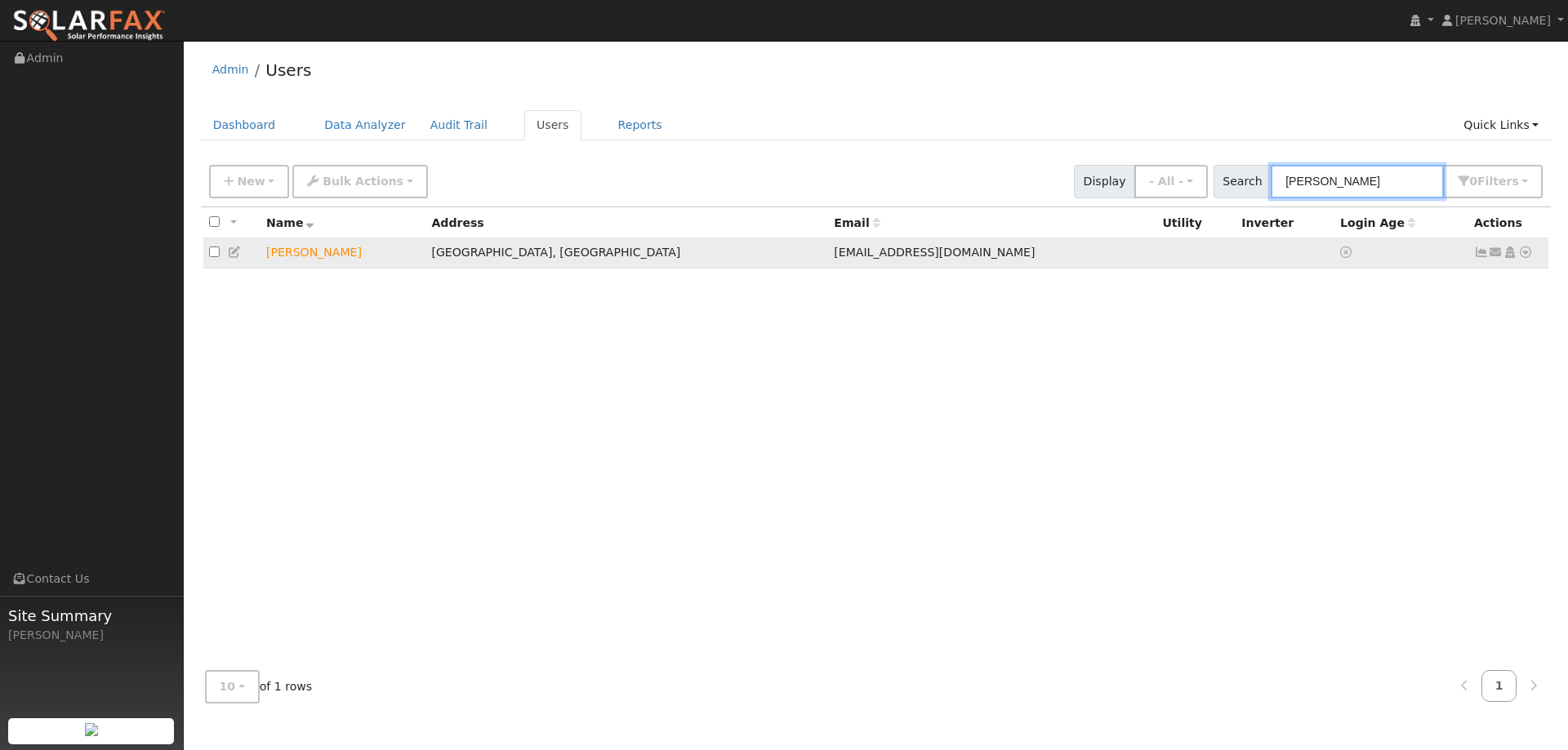
type input "Brenda Bray"
click at [1519, 256] on icon at bounding box center [1525, 253] width 15 height 12
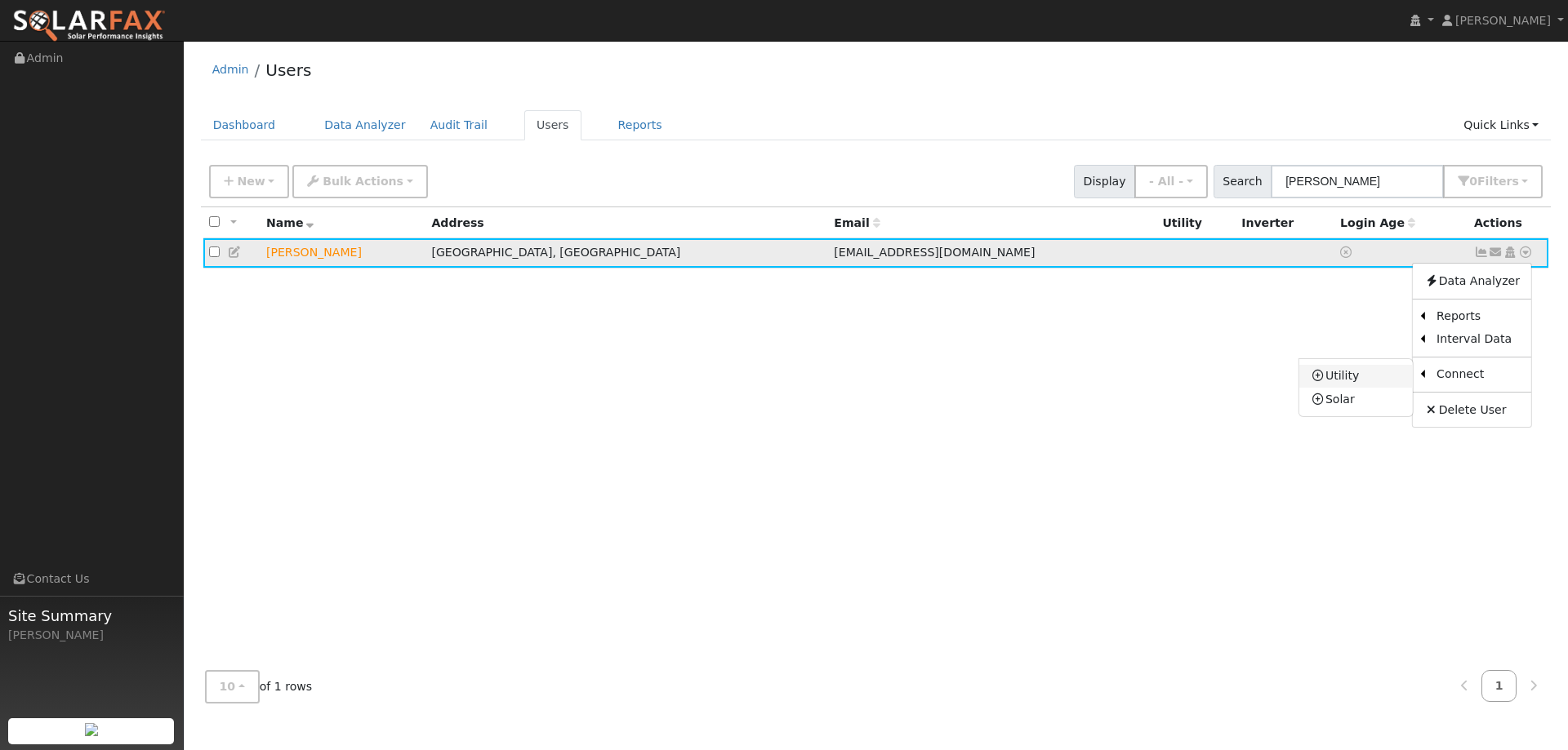
click at [1372, 379] on link "Utility" at bounding box center [1355, 376] width 114 height 23
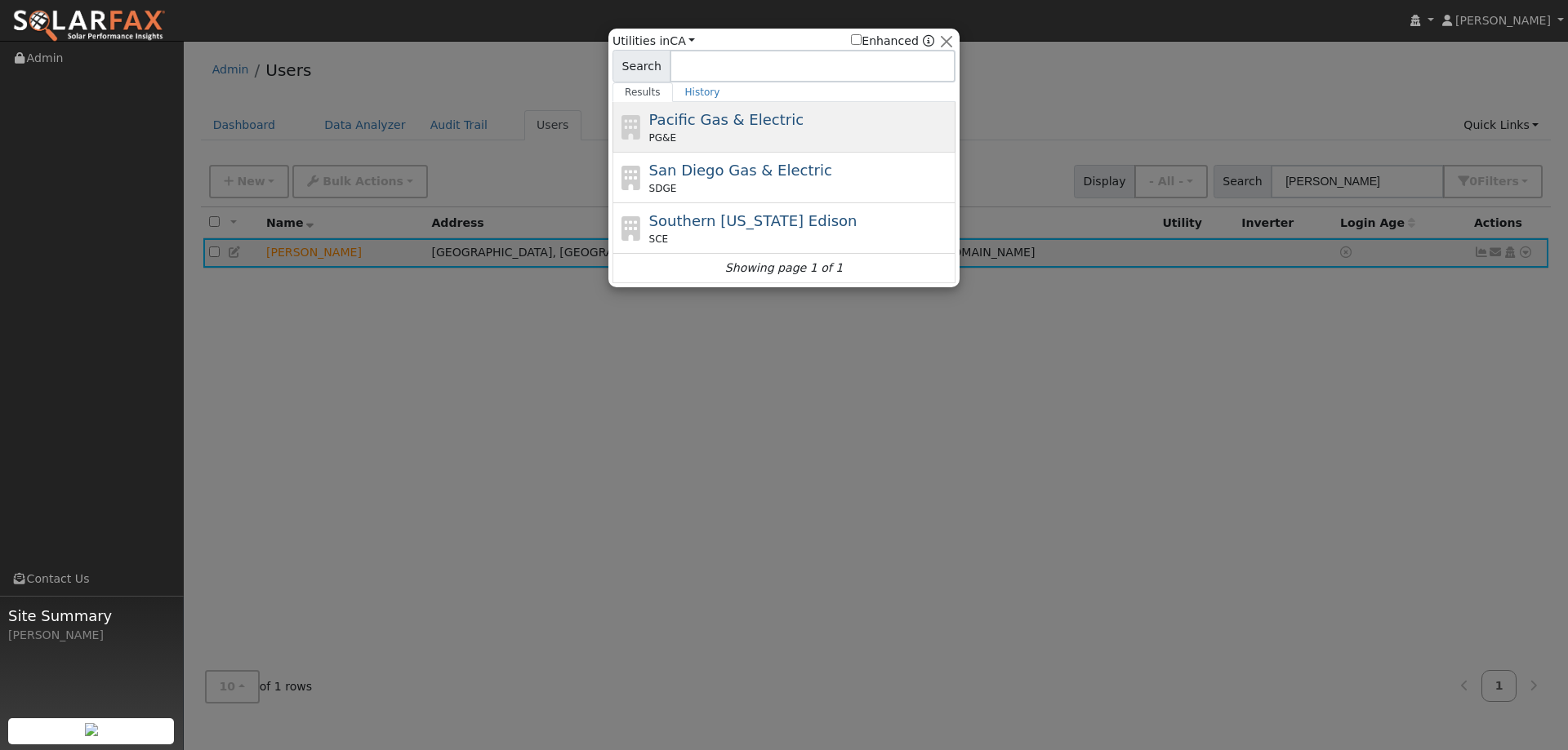
click at [772, 116] on span "Pacific Gas & Electric" at bounding box center [726, 118] width 154 height 17
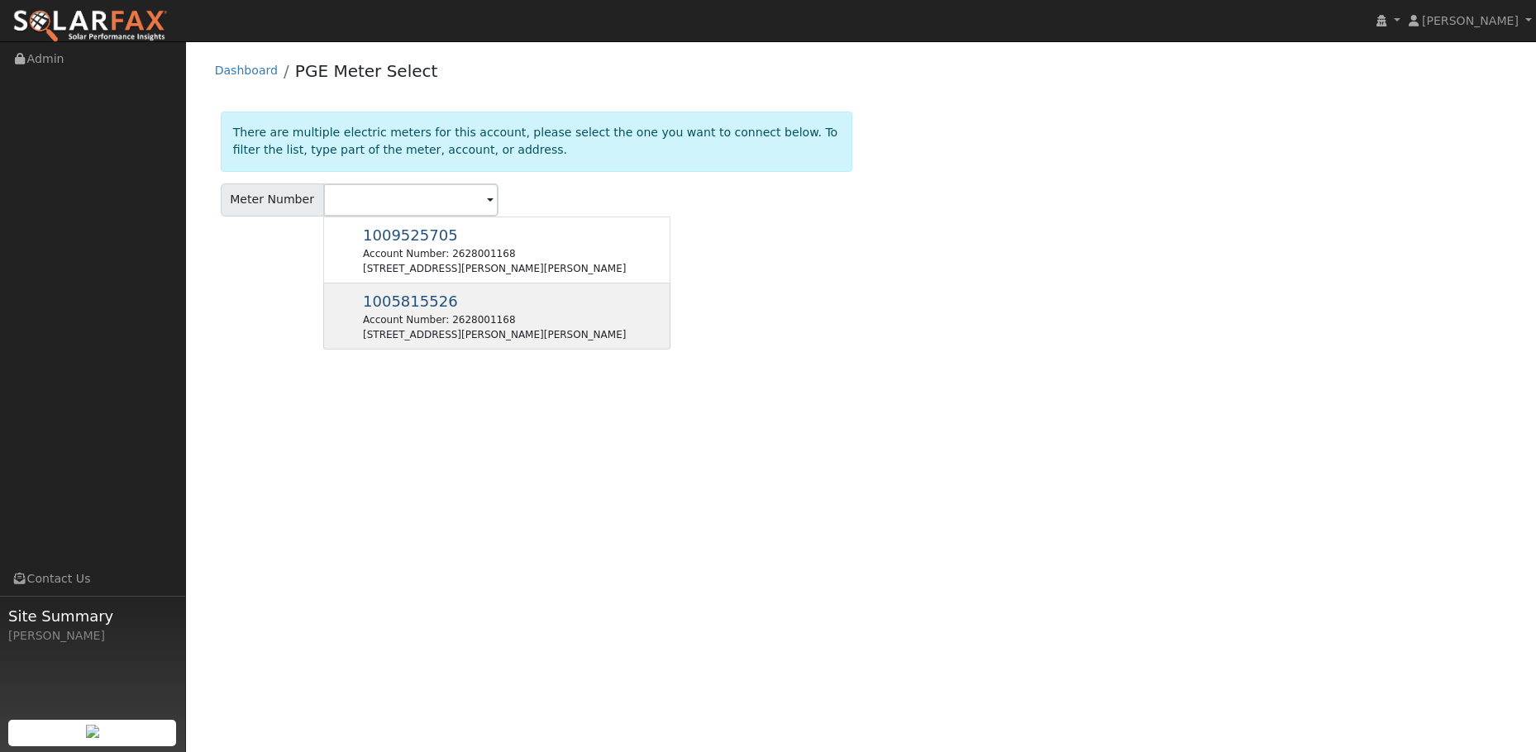
click at [446, 310] on div "1005815526 Account Number: 2628001168 [STREET_ADDRESS][PERSON_NAME][PERSON_NAME]" at bounding box center [494, 316] width 263 height 52
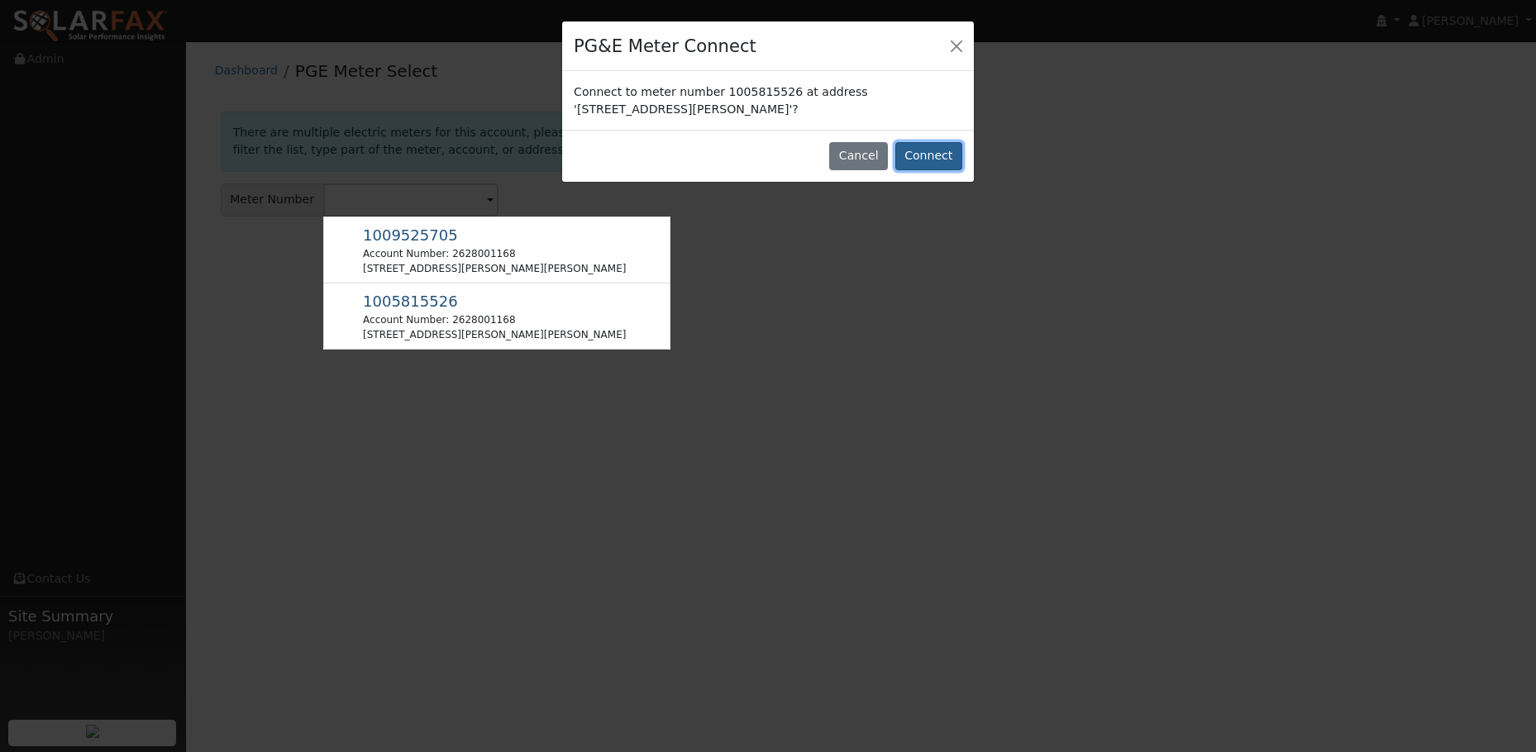
click at [924, 155] on button "Connect" at bounding box center [928, 156] width 67 height 28
